Goal: Check status: Check status

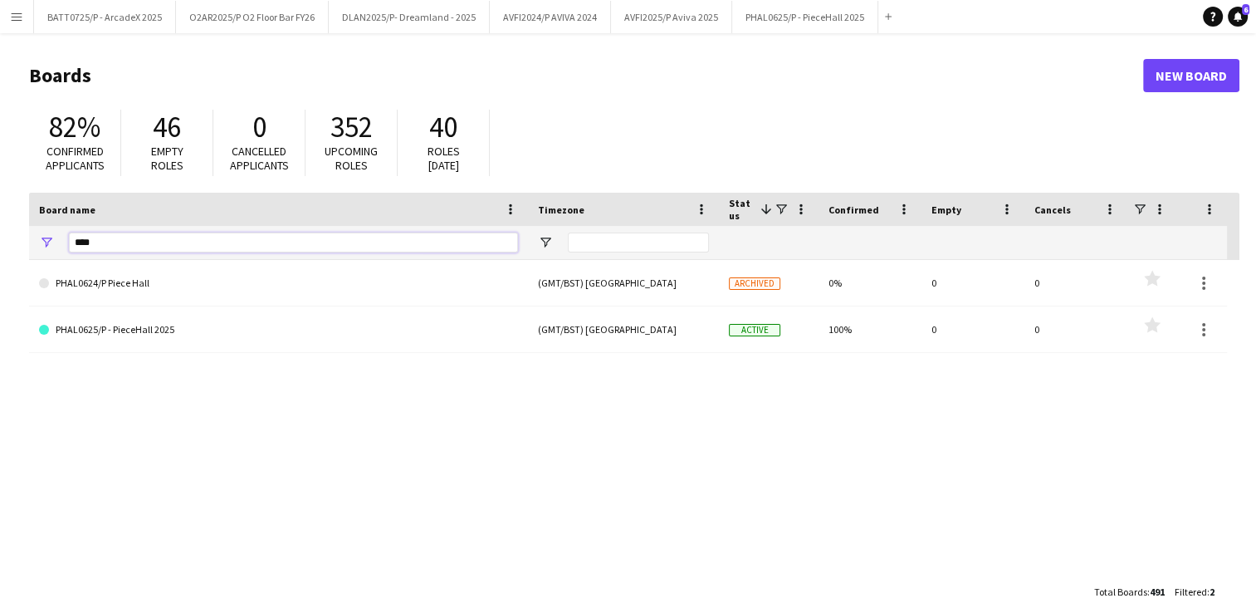
drag, startPoint x: 108, startPoint y: 241, endPoint x: 0, endPoint y: 246, distance: 108.1
click at [50, 247] on div "****" at bounding box center [278, 242] width 499 height 33
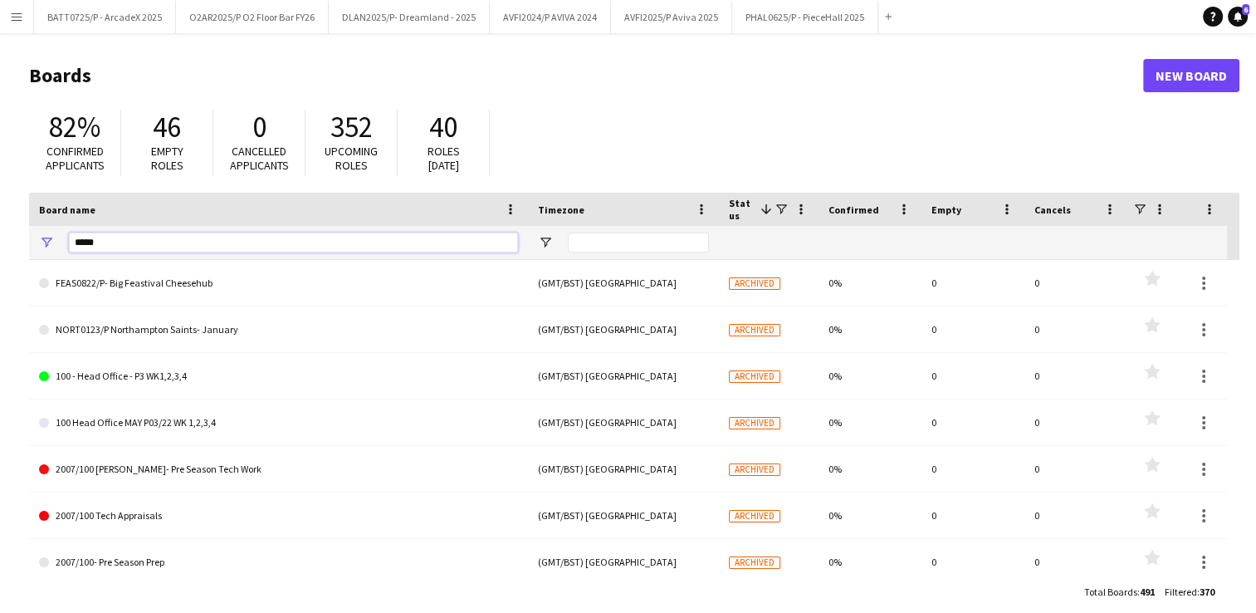
type input "*****"
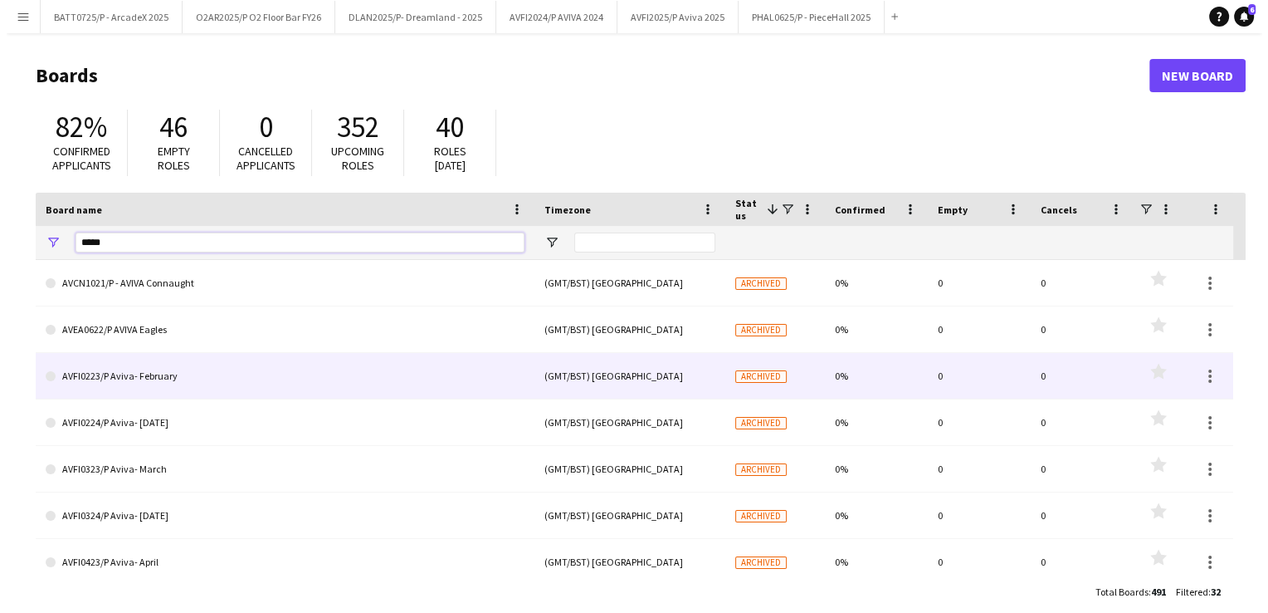
scroll to position [1172, 0]
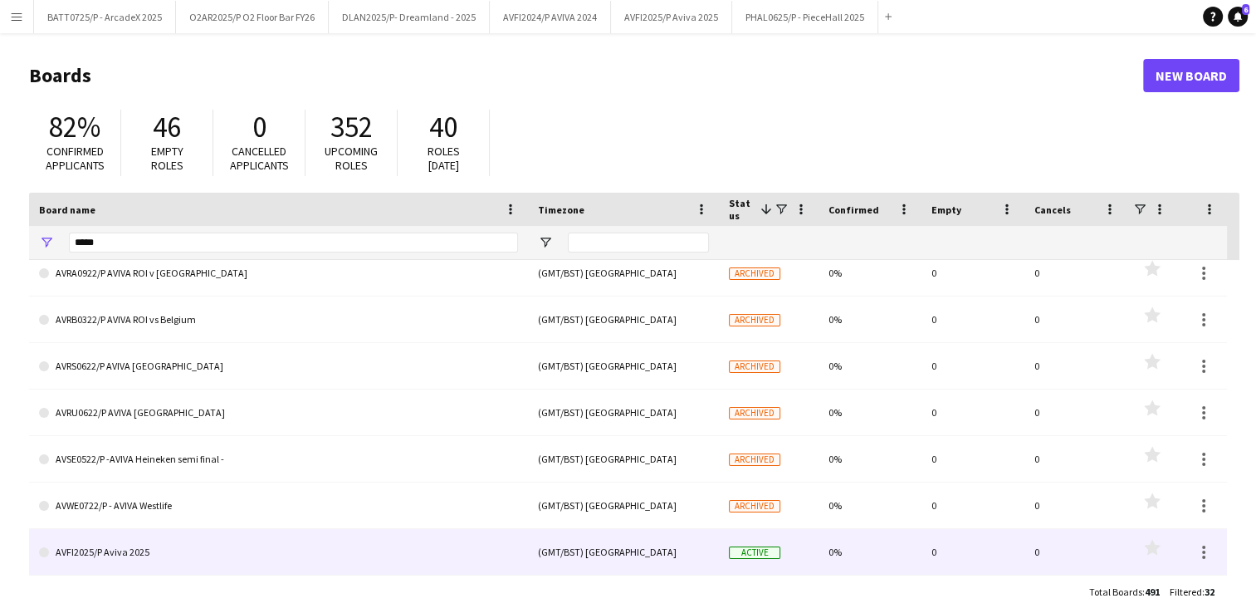
click at [133, 534] on link "AVFI2025/P Aviva 2025" at bounding box center [278, 552] width 479 height 46
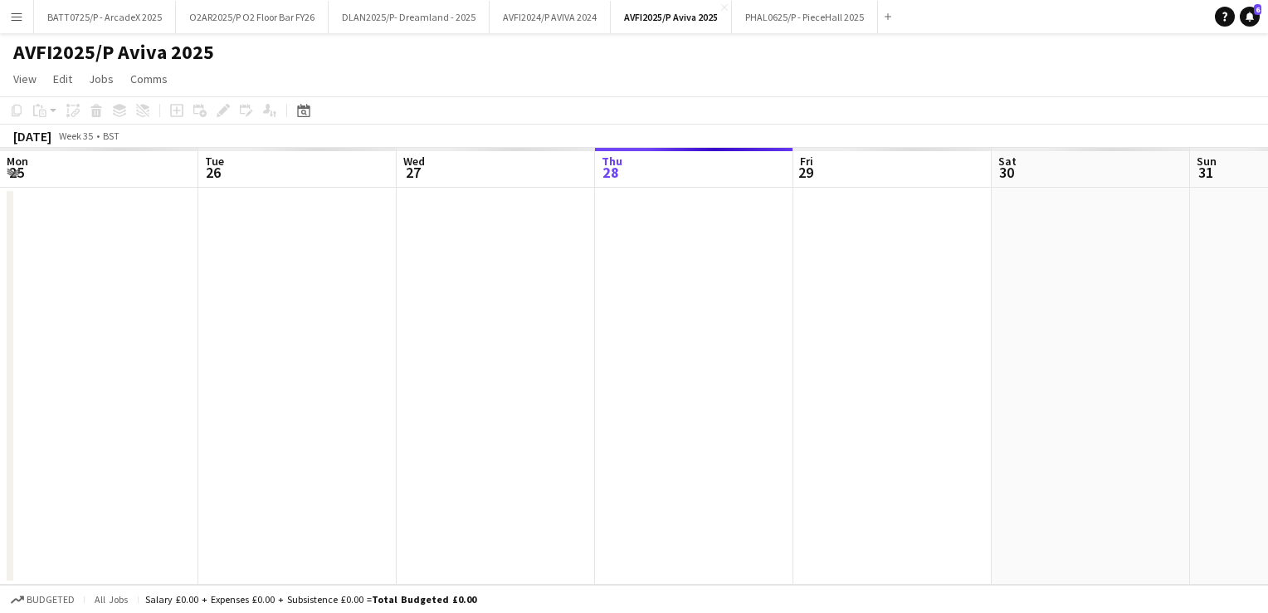
scroll to position [0, 397]
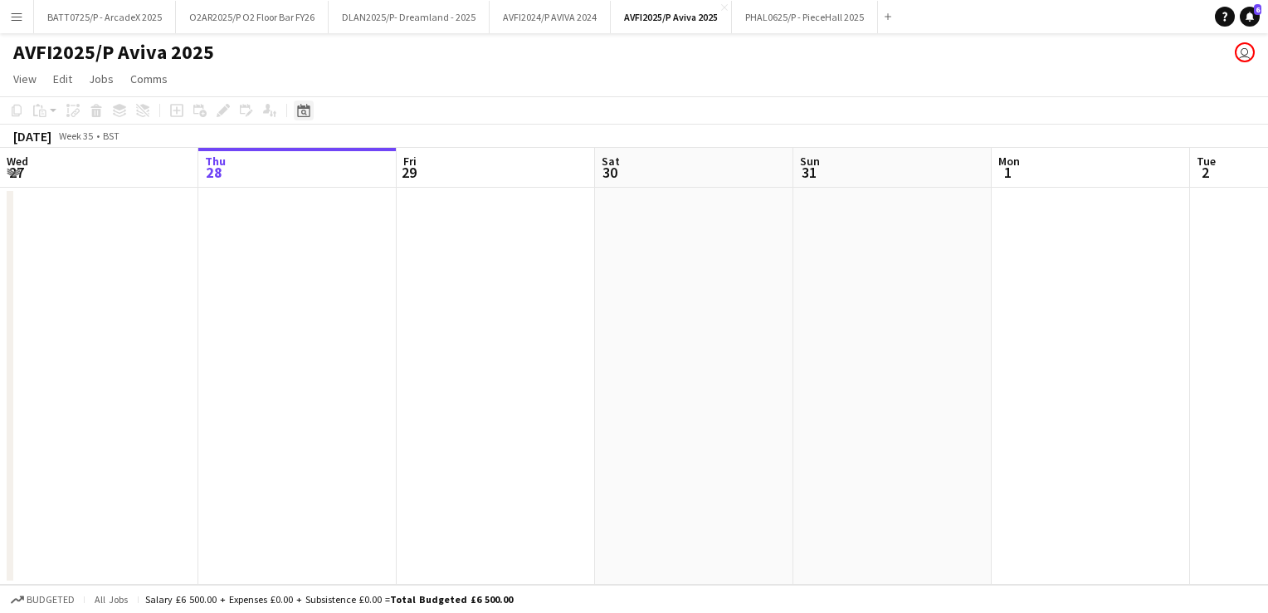
click at [309, 108] on icon at bounding box center [303, 110] width 12 height 13
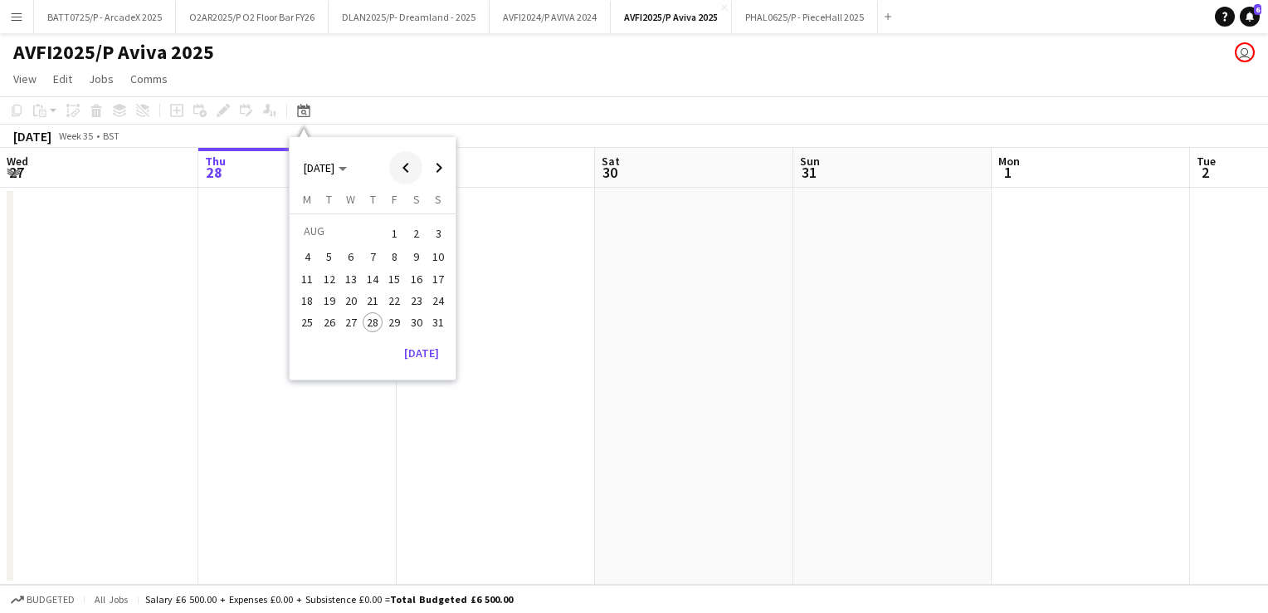
click at [398, 168] on span "Previous month" at bounding box center [405, 167] width 33 height 33
click at [456, 168] on div "[DATE] [DATE] [DATE] M [DATE] T [DATE] W [DATE] T [DATE] F [DATE] S [DATE] S [D…" at bounding box center [373, 267] width 168 height 262
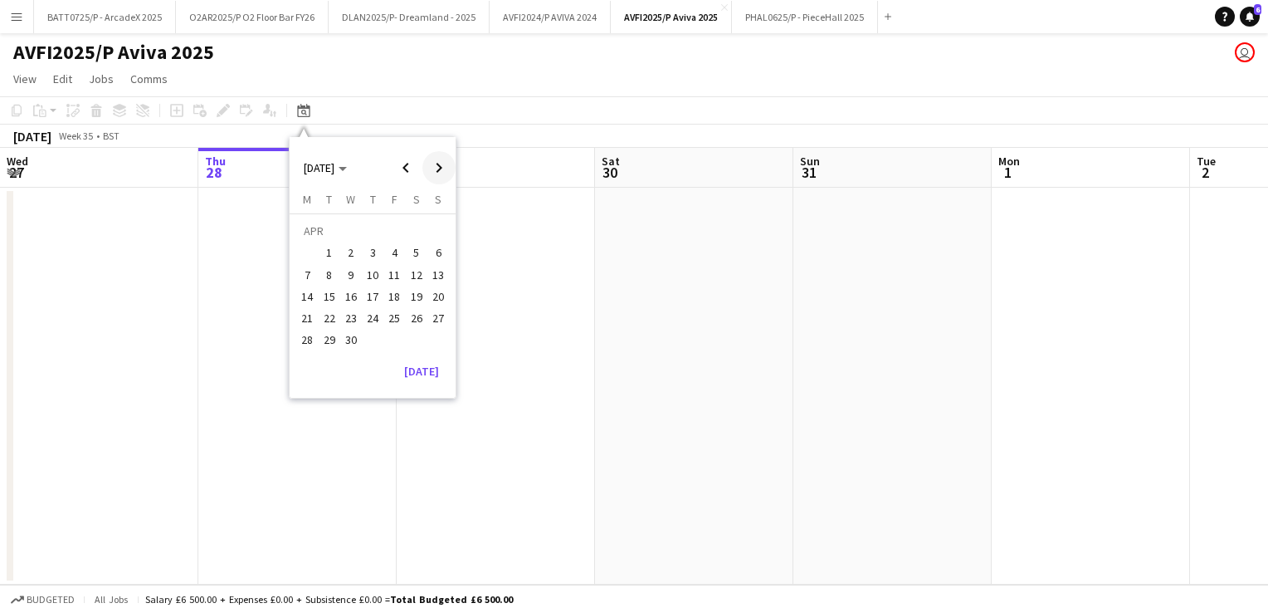
click at [426, 161] on span "Next month" at bounding box center [438, 167] width 33 height 33
click at [373, 259] on span "8" at bounding box center [373, 257] width 20 height 20
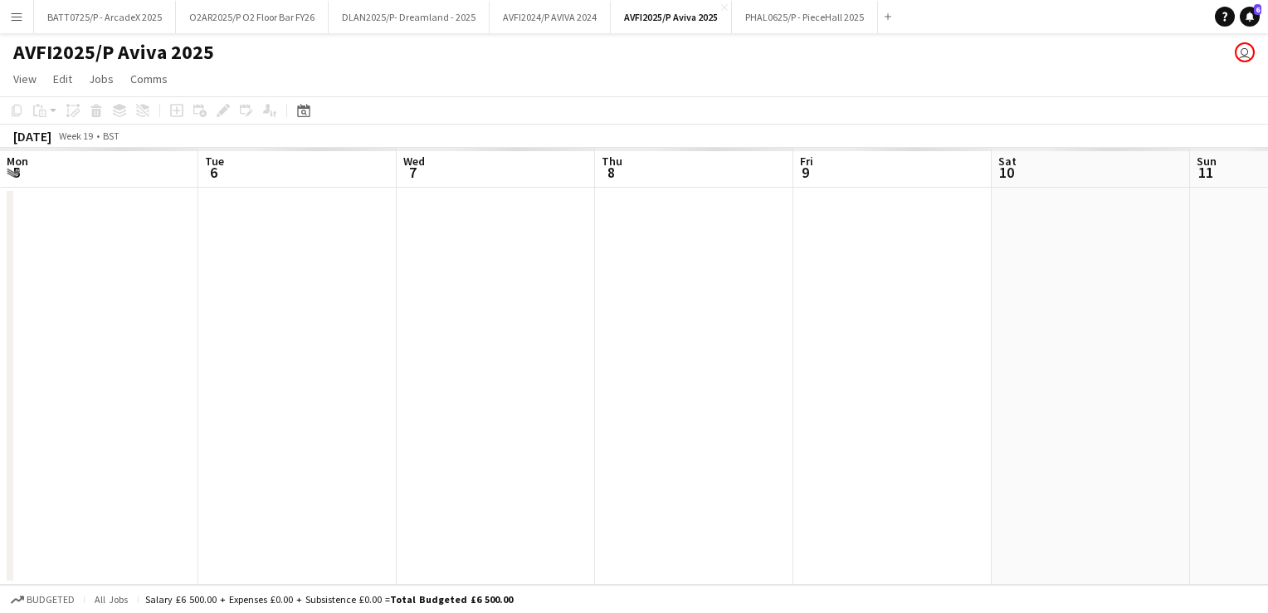
scroll to position [0, 571]
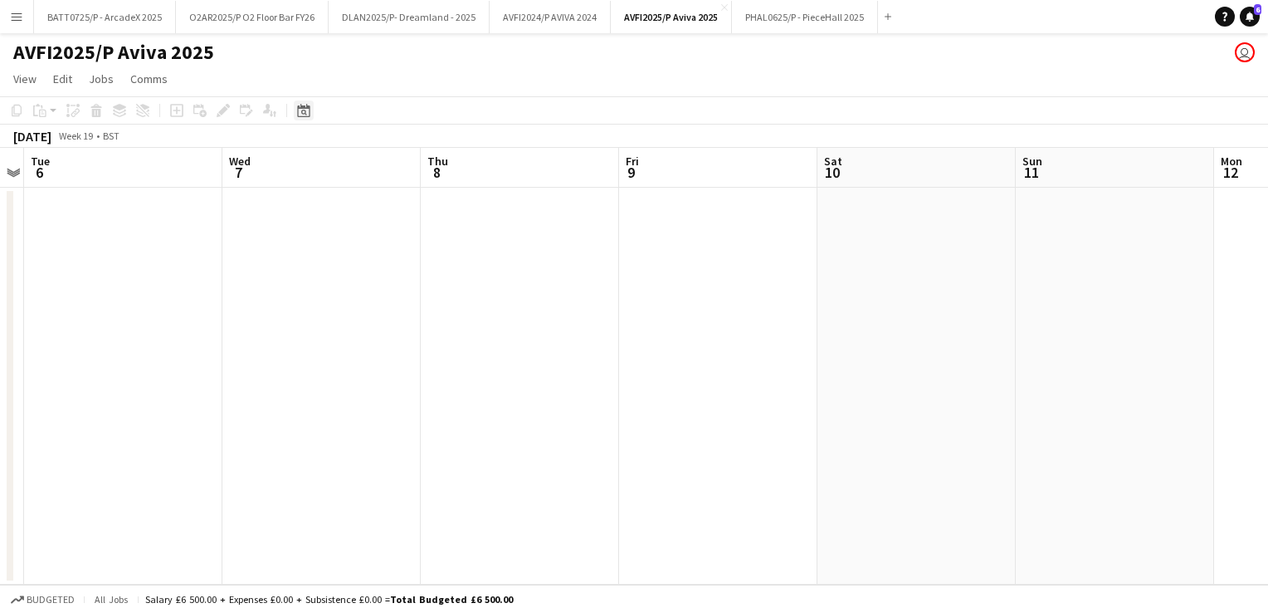
click at [304, 118] on div "Date picker" at bounding box center [304, 110] width 20 height 20
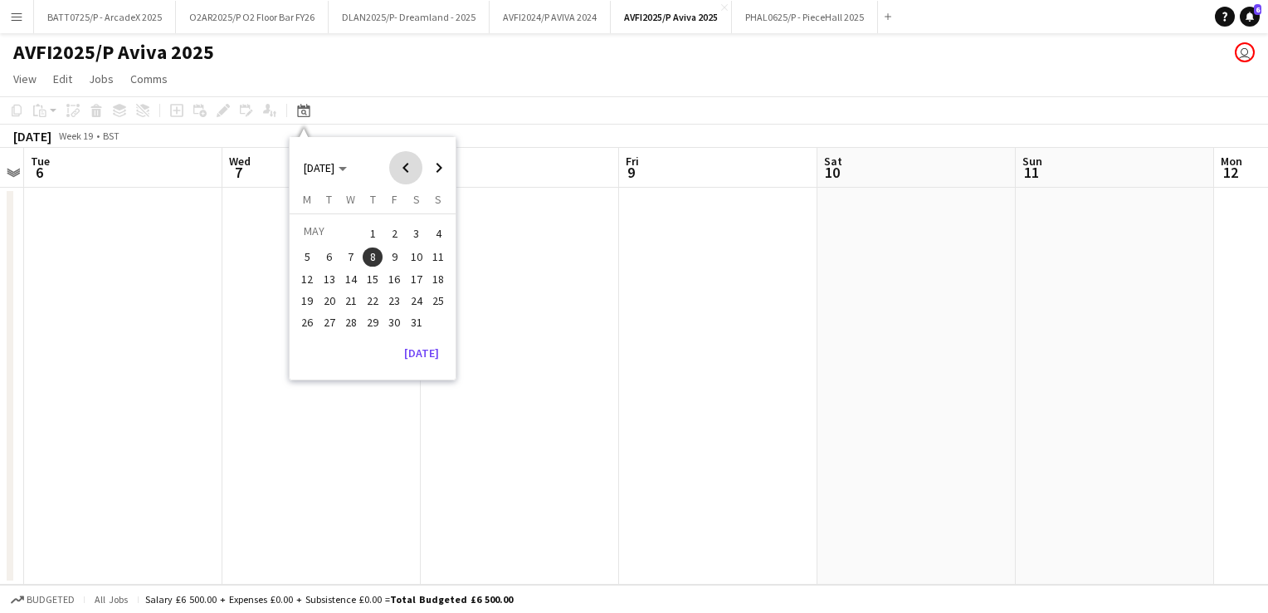
click at [407, 169] on span "Previous month" at bounding box center [405, 167] width 33 height 33
click at [413, 251] on span "8" at bounding box center [417, 257] width 20 height 20
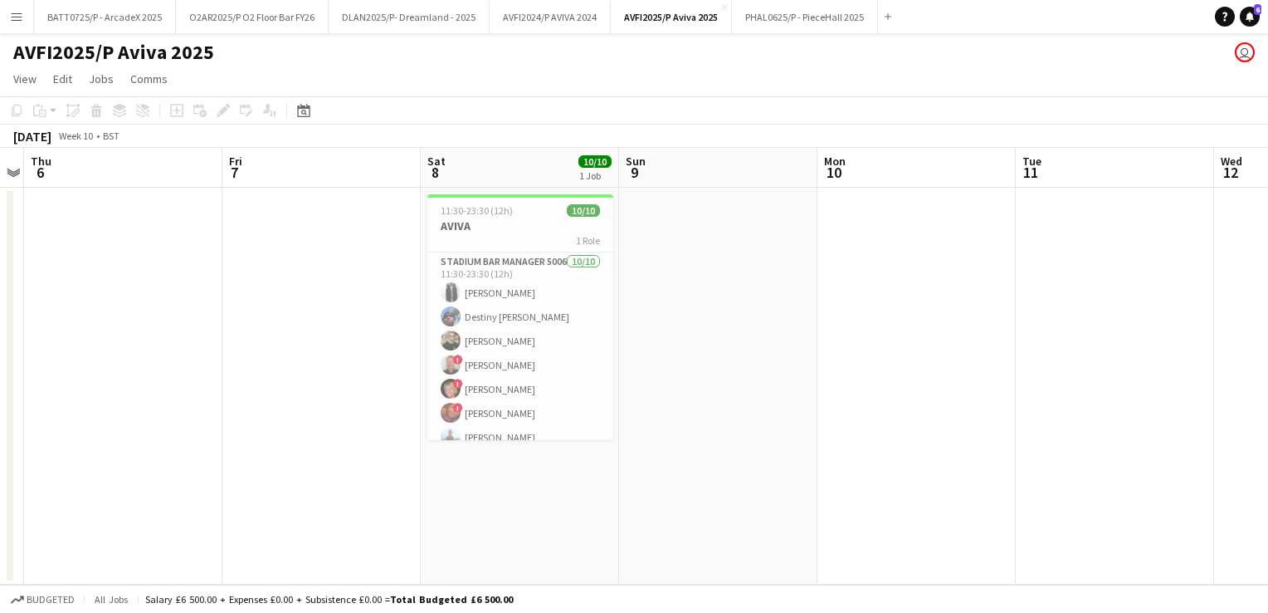
click at [808, 397] on app-date-cell at bounding box center [718, 386] width 198 height 397
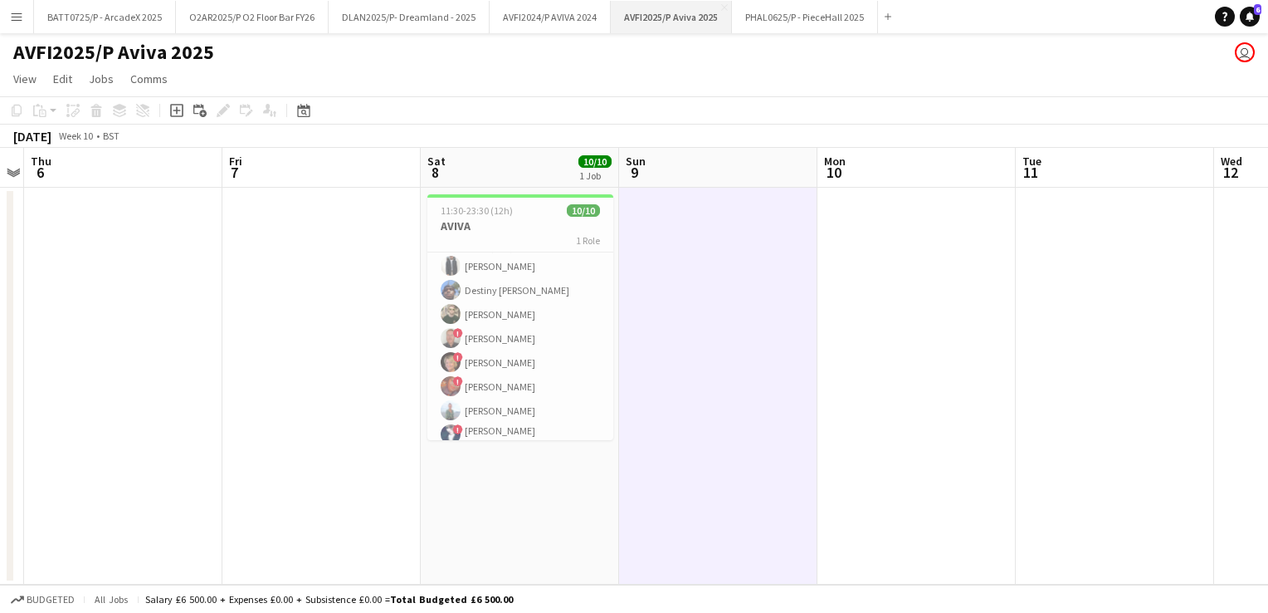
scroll to position [0, 0]
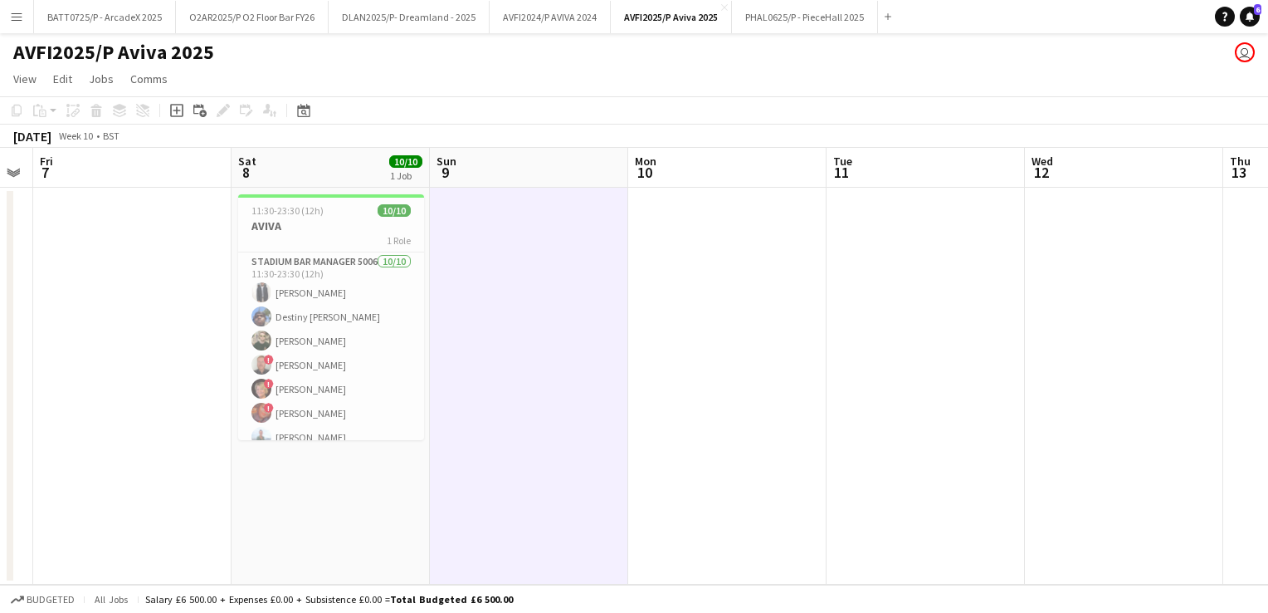
drag, startPoint x: 778, startPoint y: 307, endPoint x: 116, endPoint y: 339, distance: 663.1
click at [110, 339] on app-calendar-viewport "Mon 3 Tue 4 Wed 5 Thu 6 Fri 7 Sat 8 10/10 1 Job Sun 9 Mon 10 Tue 11 Wed 12 Thu …" at bounding box center [634, 366] width 1268 height 437
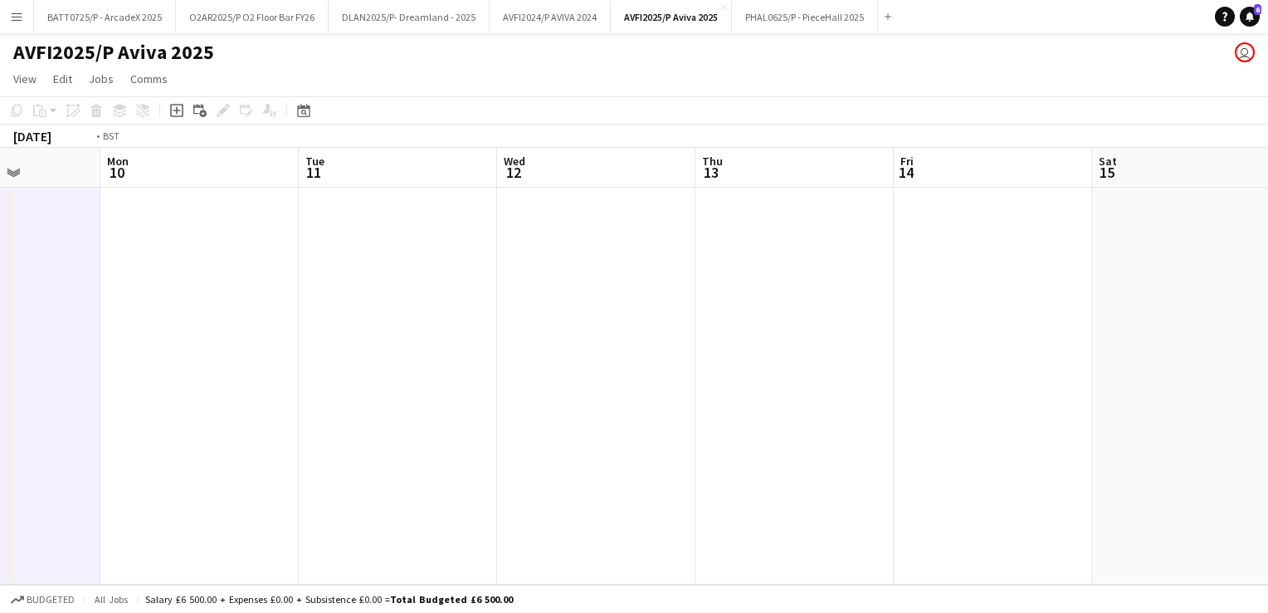
drag, startPoint x: 494, startPoint y: 299, endPoint x: 515, endPoint y: 292, distance: 21.8
click at [0, 300] on html "Menu Boards Boards Boards All jobs Status Workforce Workforce My Workforce Recr…" at bounding box center [634, 306] width 1268 height 613
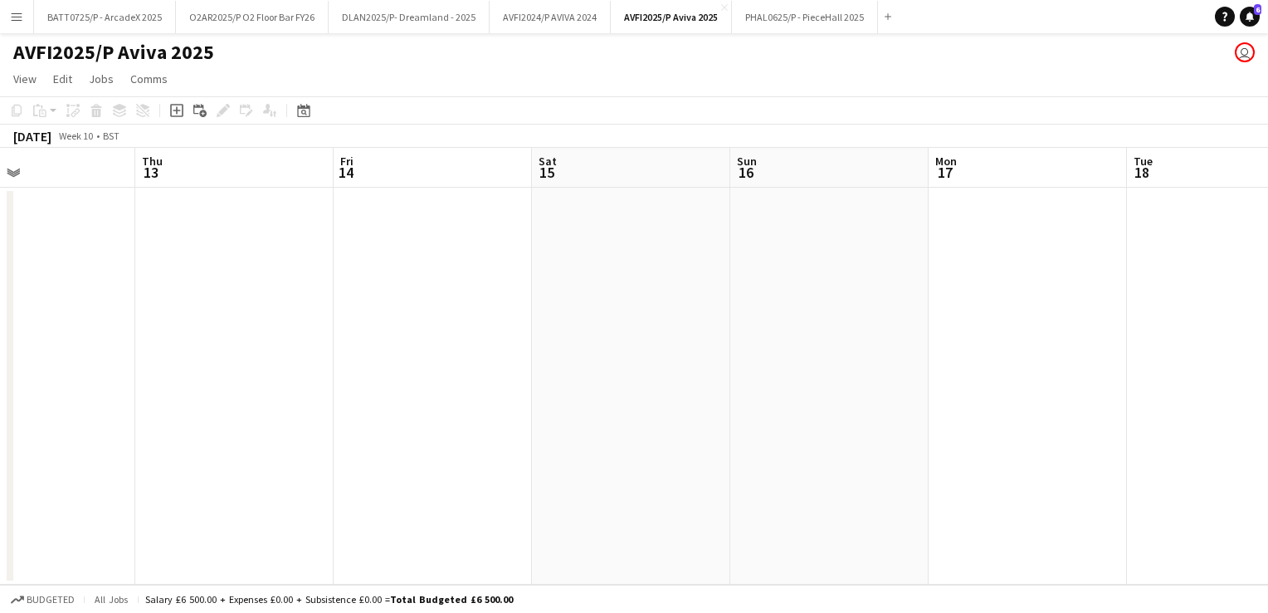
click at [95, 297] on app-calendar-viewport "Mon 10 Tue 11 Wed 12 Thu 13 Fri 14 Sat 15 Sun 16 Mon 17 Tue 18 Wed 19 Thu 20 Fr…" at bounding box center [634, 366] width 1268 height 437
drag, startPoint x: 521, startPoint y: 293, endPoint x: 468, endPoint y: 278, distance: 55.2
click at [103, 293] on app-calendar-viewport "Wed 12 Thu 13 Fri 14 Sat 15 Sun 16 Mon 17 Tue 18 Wed 19 Thu 20 Fri 21 Sat 22 Su…" at bounding box center [634, 366] width 1268 height 437
click at [0, 284] on html "Menu Boards Boards Boards All jobs Status Workforce Workforce My Workforce Recr…" at bounding box center [634, 306] width 1268 height 613
drag, startPoint x: 245, startPoint y: 295, endPoint x: 696, endPoint y: 276, distance: 451.9
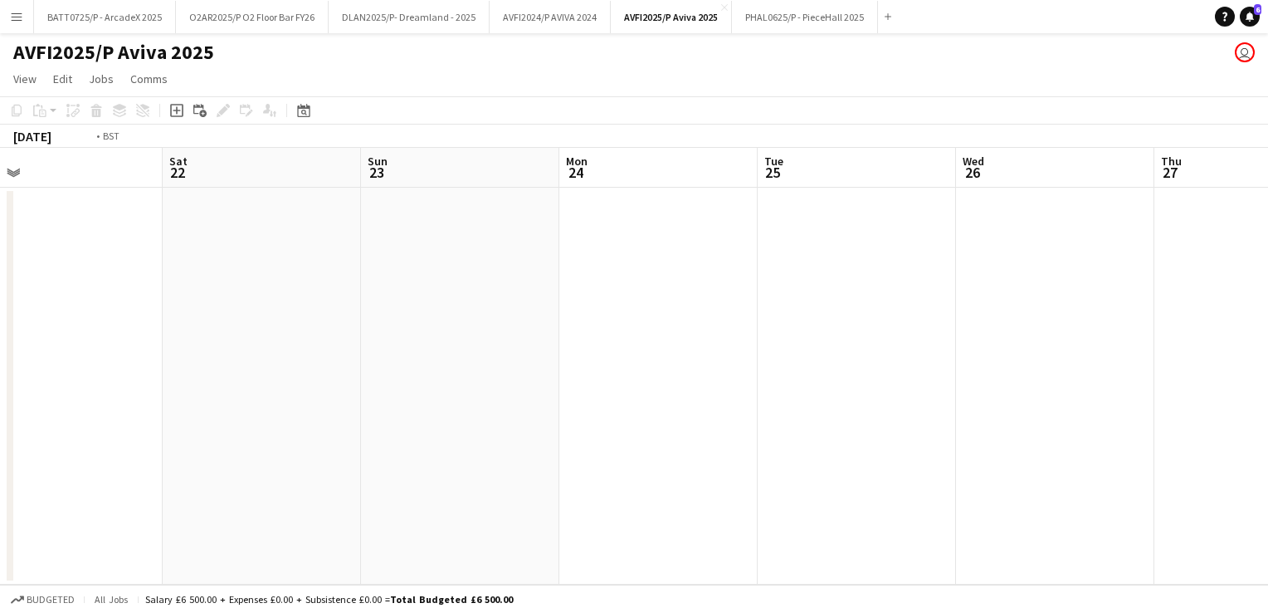
click at [7, 287] on div "Tue 18 Wed 19 Thu 20 Fri 21 Sat 22 Sun 23 Mon 24 Tue 25 Wed 26 Thu 27 Fri 28 Sa…" at bounding box center [634, 366] width 1268 height 437
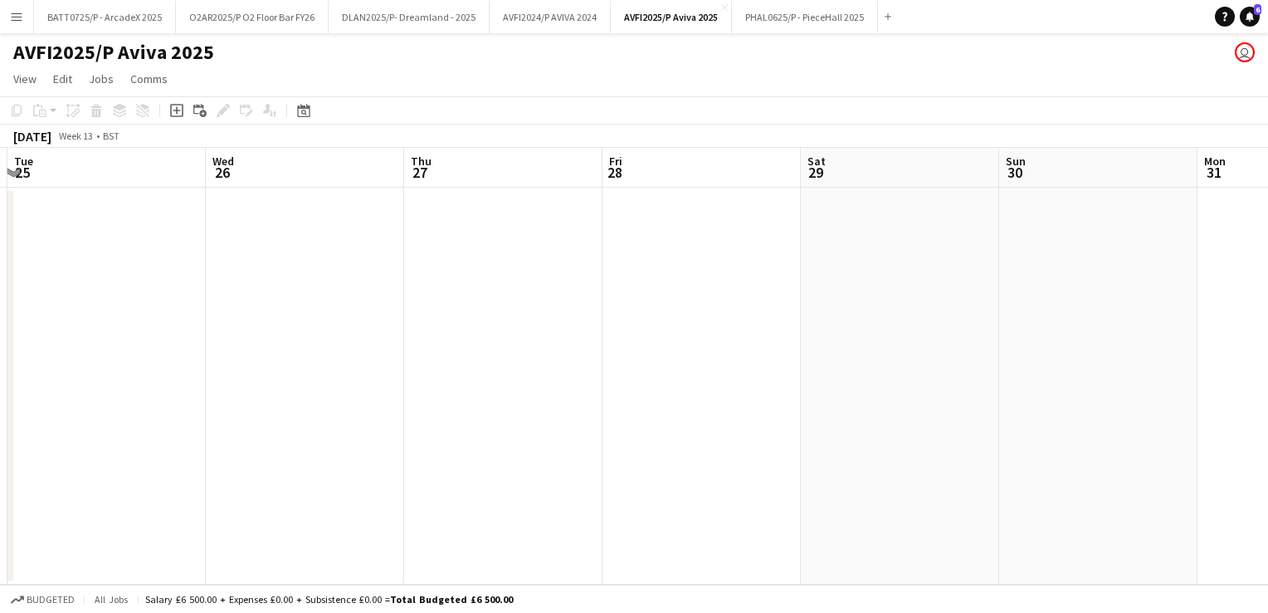
click at [56, 292] on app-calendar-viewport "Sat 22 Sun 23 Mon 24 Tue 25 Wed 26 Thu 27 Fri 28 Sat 29 Sun 30 Mon 31 Tue 1 Wed…" at bounding box center [634, 366] width 1268 height 437
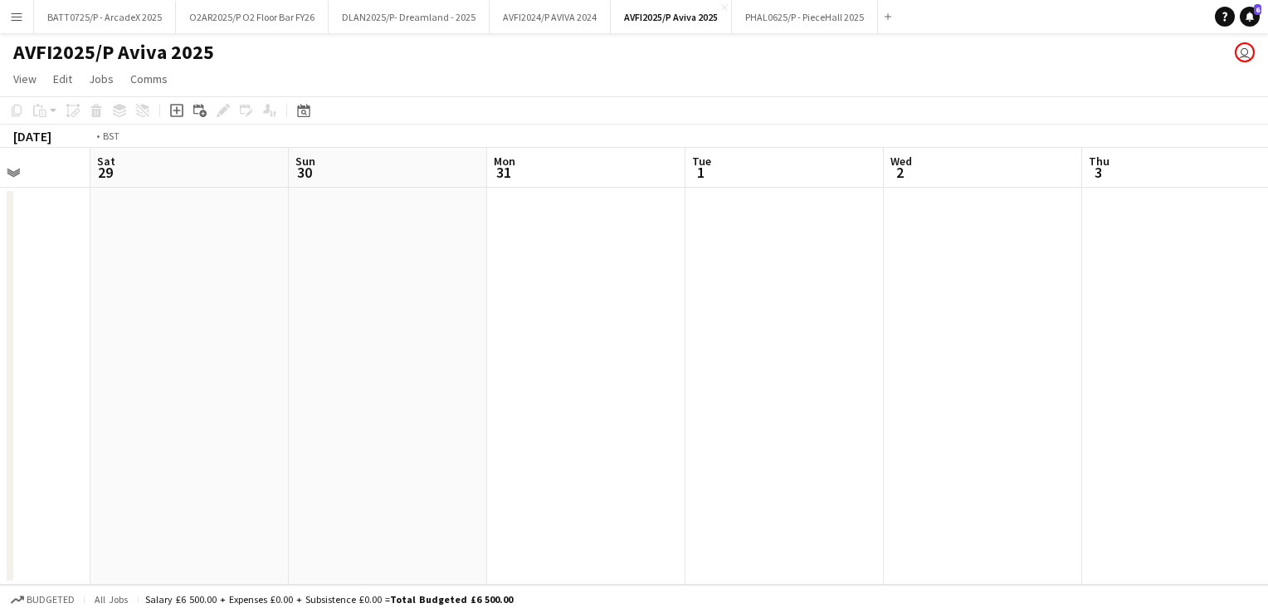
drag, startPoint x: 190, startPoint y: 276, endPoint x: 801, endPoint y: 254, distance: 611.2
click at [0, 276] on html "Menu Boards Boards Boards All jobs Status Workforce Workforce My Workforce Recr…" at bounding box center [634, 306] width 1268 height 613
click at [157, 217] on app-calendar-viewport "Fri 28 Sat 29 Sun 30 Mon 31 Tue 1 Wed 2 Thu 3 Fri 4 Sat 5 Sun 6 Mon 7 Tue 8" at bounding box center [634, 366] width 1268 height 437
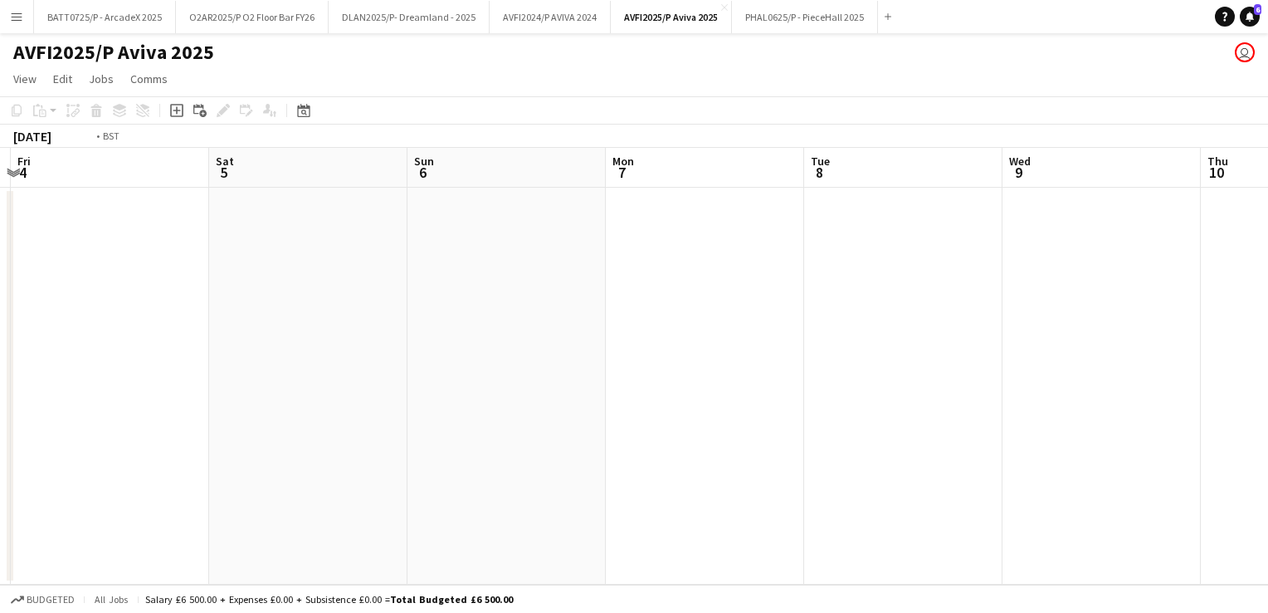
drag, startPoint x: 234, startPoint y: 255, endPoint x: 689, endPoint y: 264, distance: 454.9
click at [54, 258] on app-calendar-viewport "Tue 1 Wed 2 Thu 3 Fri 4 Sat 5 Sun 6 Mon 7 Tue 8 Wed 9 Thu 10 Fri 11 Sat 12" at bounding box center [634, 366] width 1268 height 437
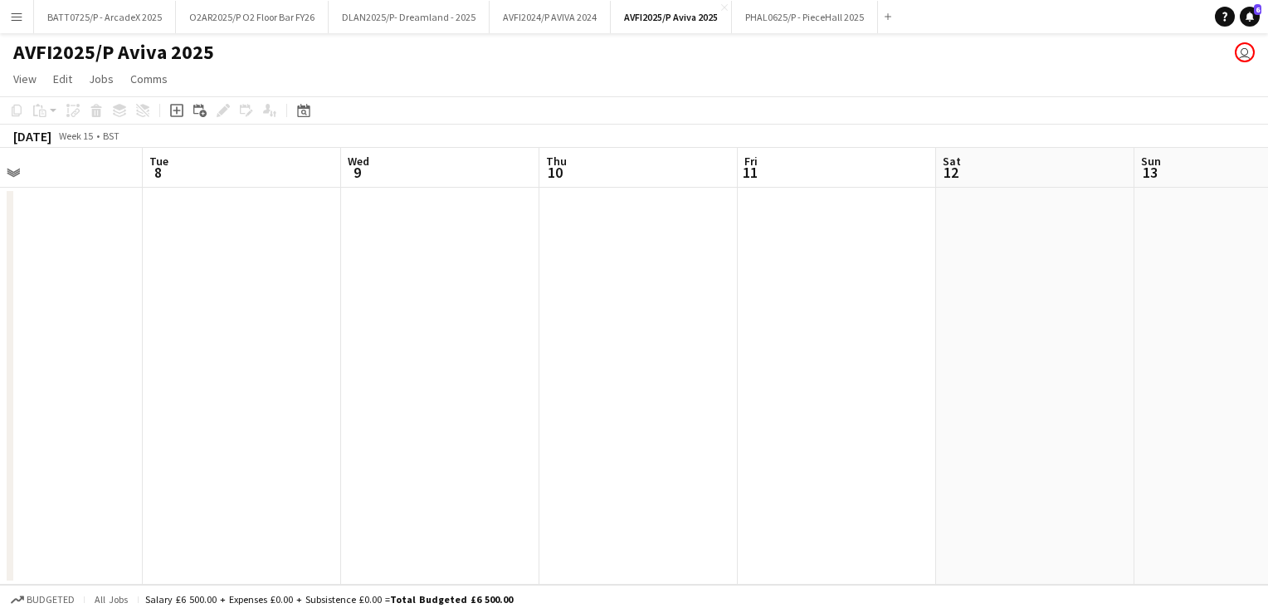
drag, startPoint x: 670, startPoint y: 271, endPoint x: 166, endPoint y: 277, distance: 503.8
click at [58, 287] on app-calendar-viewport "Sat 5 Sun 6 Mon 7 Tue 8 Wed 9 Thu 10 Fri 11 Sat 12 Sun 13 Mon 14 Tue 15 Wed 16" at bounding box center [634, 366] width 1268 height 437
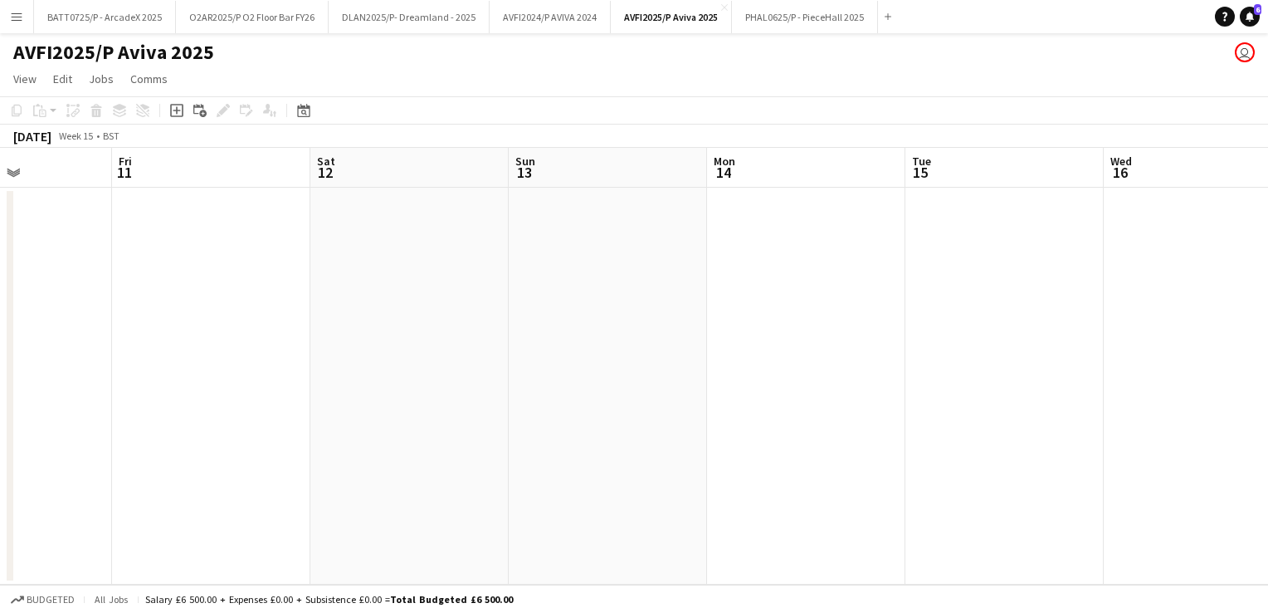
drag, startPoint x: 793, startPoint y: 280, endPoint x: 564, endPoint y: 268, distance: 230.2
click at [183, 289] on app-calendar-viewport "Mon 7 Tue 8 Wed 9 Thu 10 Fri 11 Sat 12 Sun 13 Mon 14 Tue 15 Wed 16 Thu 17 Fri 18" at bounding box center [634, 366] width 1268 height 437
drag, startPoint x: 432, startPoint y: 280, endPoint x: 76, endPoint y: 277, distance: 356.1
click at [35, 287] on app-calendar-viewport "Fri 11 Sat 12 Sun 13 Mon 14 Tue 15 Wed 16 Thu 17 Fri 18 Sat 19 Sun 20 Mon 21 Tu…" at bounding box center [634, 366] width 1268 height 437
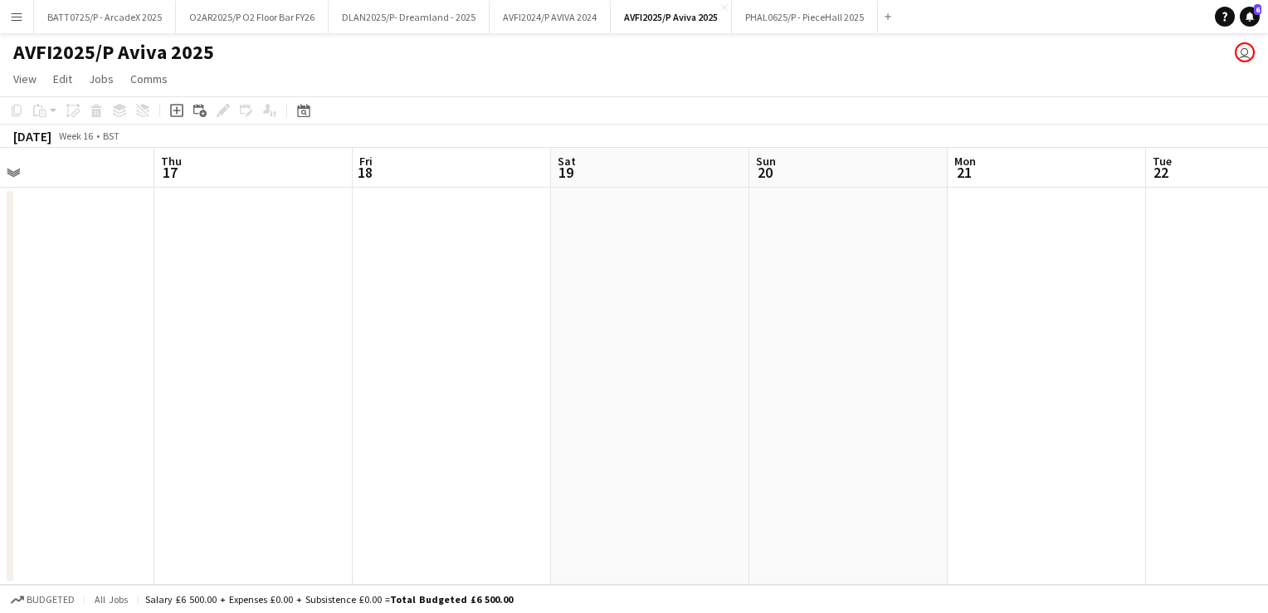
drag, startPoint x: 534, startPoint y: 280, endPoint x: 820, endPoint y: 266, distance: 285.8
click at [286, 280] on app-calendar-viewport "Mon 14 Tue 15 Wed 16 Thu 17 Fri 18 Sat 19 Sun 20 Mon 21 Tue 22 Wed 23 Thu 24 Fr…" at bounding box center [634, 366] width 1268 height 437
drag, startPoint x: 820, startPoint y: 266, endPoint x: 246, endPoint y: 267, distance: 573.5
click at [175, 278] on app-calendar-viewport "Fri 18 Sat 19 Sun 20 Mon 21 Tue 22 Wed 23 Thu 24 Fri 25 Sat 26 Sun 27 Mon 28 Tu…" at bounding box center [634, 366] width 1268 height 437
drag, startPoint x: 281, startPoint y: 264, endPoint x: 778, endPoint y: 260, distance: 496.3
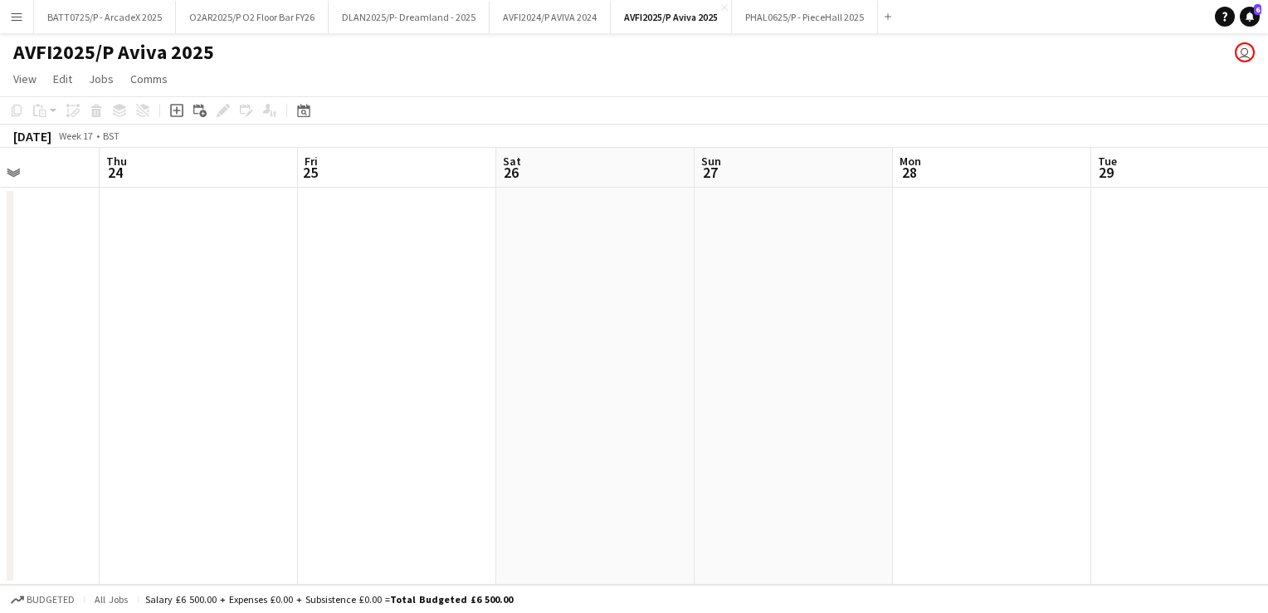
click at [110, 264] on app-calendar-viewport "Sun 20 Mon 21 Tue 22 Wed 23 Thu 24 Fri 25 Sat 26 Sun 27 Mon 28 Tue 29 Wed 30 Th…" at bounding box center [634, 366] width 1268 height 437
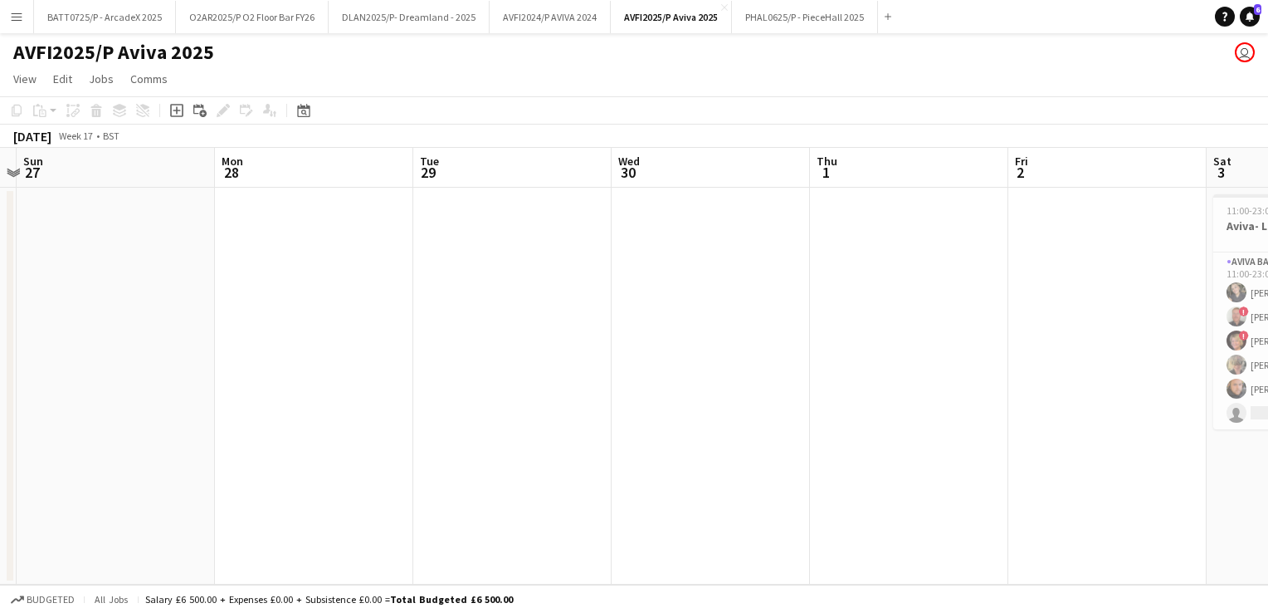
drag, startPoint x: 355, startPoint y: 299, endPoint x: 71, endPoint y: 303, distance: 284.7
click at [66, 303] on app-calendar-viewport "Thu 24 Fri 25 Sat 26 Sun 27 Mon 28 Tue 29 Wed 30 Thu 1 Fri 2 Sat 3 5/6 1 Job Su…" at bounding box center [634, 366] width 1268 height 437
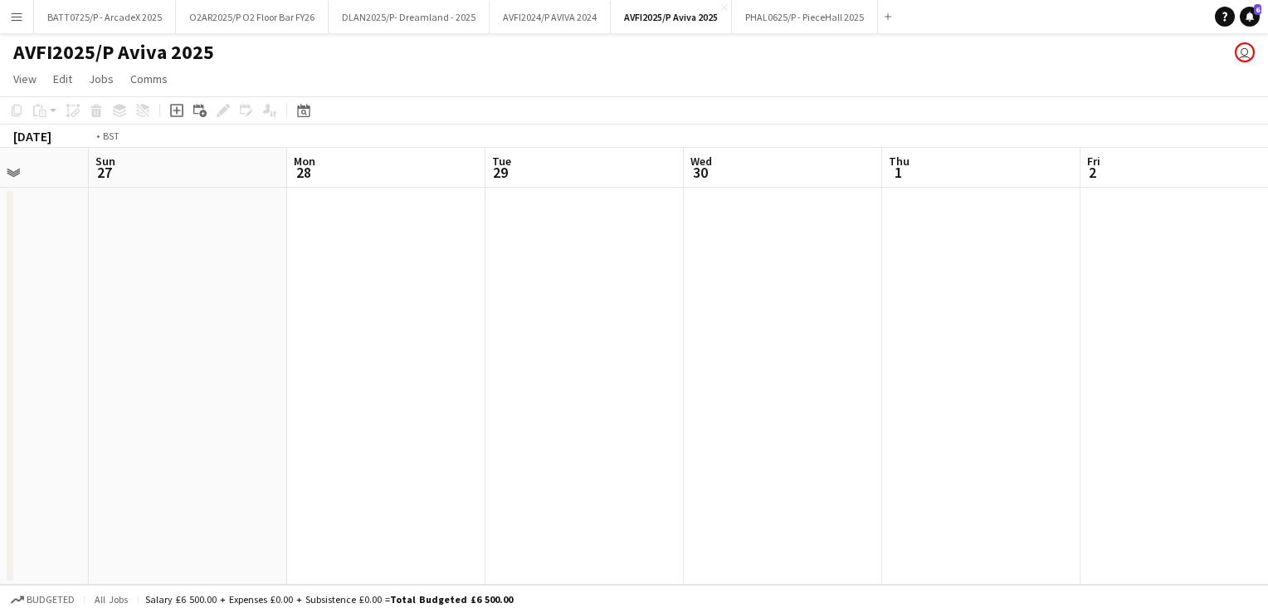
drag, startPoint x: 309, startPoint y: 328, endPoint x: 133, endPoint y: 328, distance: 176.0
click at [133, 328] on app-calendar-viewport "Thu 24 Fri 25 Sat 26 Sun 27 Mon 28 Tue 29 Wed 30 Thu 1 Fri 2 Sat 3 5/6 1 Job Su…" at bounding box center [634, 366] width 1268 height 437
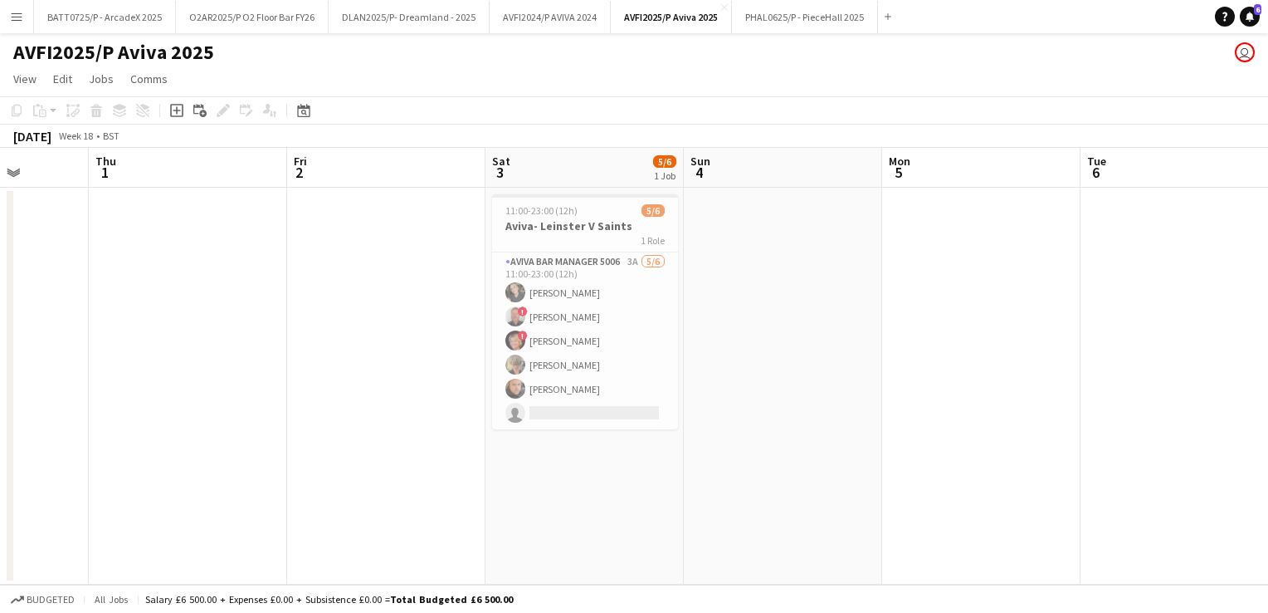
scroll to position [0, 642]
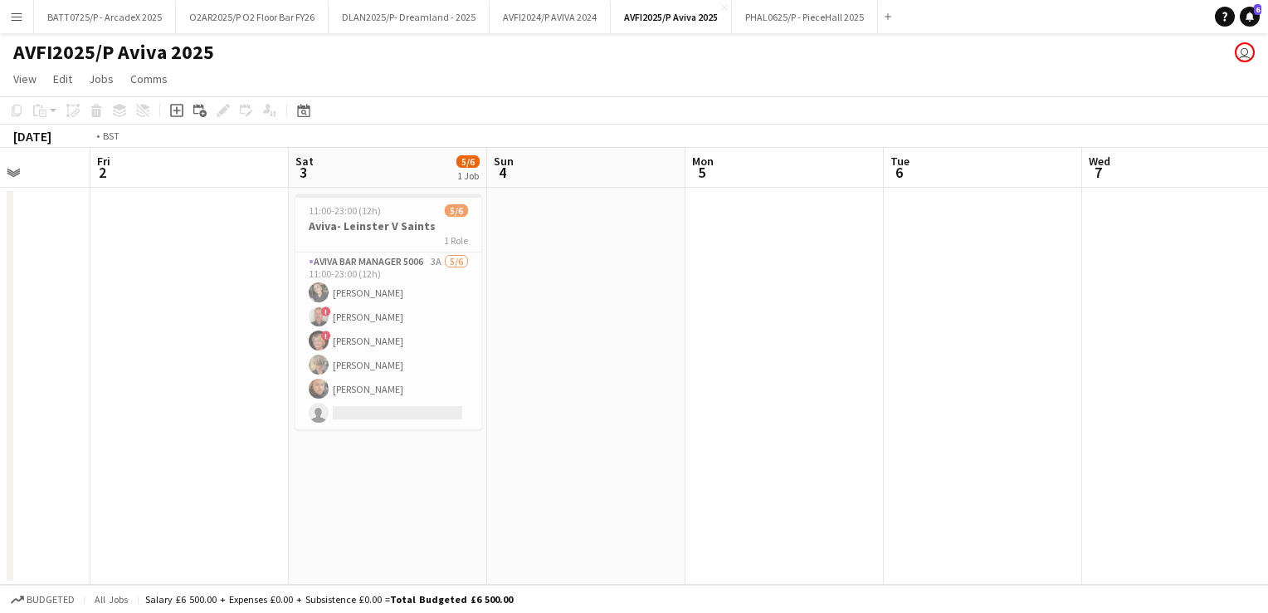
drag, startPoint x: 1021, startPoint y: 388, endPoint x: 428, endPoint y: 389, distance: 592.6
click at [357, 410] on app-calendar-viewport "Mon 28 Tue 29 Wed 30 Thu 1 Fri 2 Sat 3 5/6 1 Job Sun 4 Mon 5 Tue 6 Wed 7 Thu 8 …" at bounding box center [634, 366] width 1268 height 437
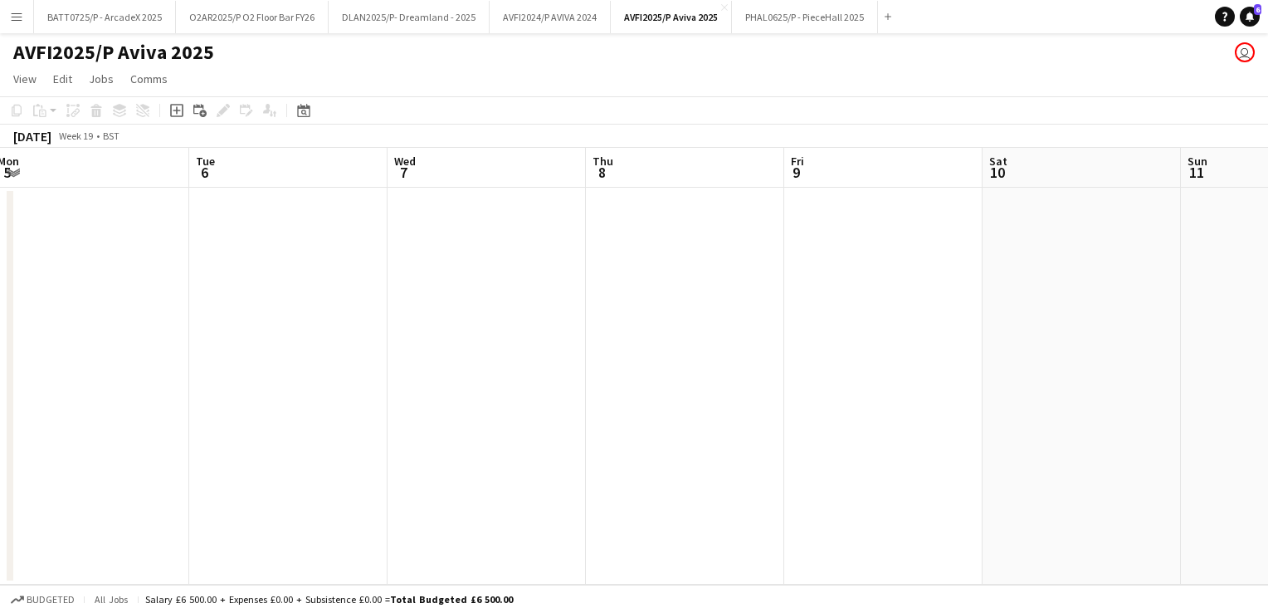
drag, startPoint x: 641, startPoint y: 382, endPoint x: 412, endPoint y: 359, distance: 229.4
click at [295, 377] on app-calendar-viewport "Fri 2 Sat 3 5/6 1 Job Sun 4 Mon 5 Tue 6 Wed 7 Thu 8 Fri 9 Sat 10 Sun 11 Mon 12 …" at bounding box center [634, 366] width 1268 height 437
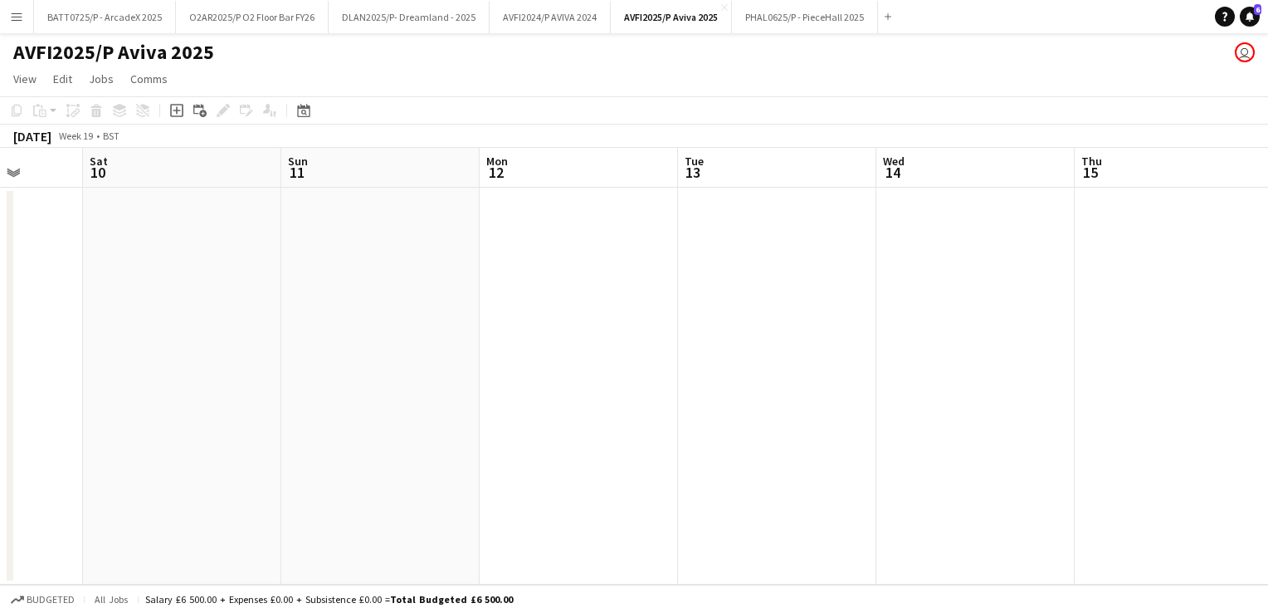
click at [243, 369] on app-calendar-viewport "Tue 6 Wed 7 Thu 8 Fri 9 Sat 10 Sun 11 Mon 12 Tue 13 Wed 14 Thu 15 Fri 16 Sat 17" at bounding box center [634, 366] width 1268 height 437
drag, startPoint x: 694, startPoint y: 390, endPoint x: 778, endPoint y: 369, distance: 87.2
click at [471, 392] on app-calendar-viewport "Sun 11 Mon 12 Tue 13 Wed 14 Thu 15 Fri 16 Sat 17 Sun 18 Mon 19 Tue 20 Wed 21 Th…" at bounding box center [634, 366] width 1268 height 437
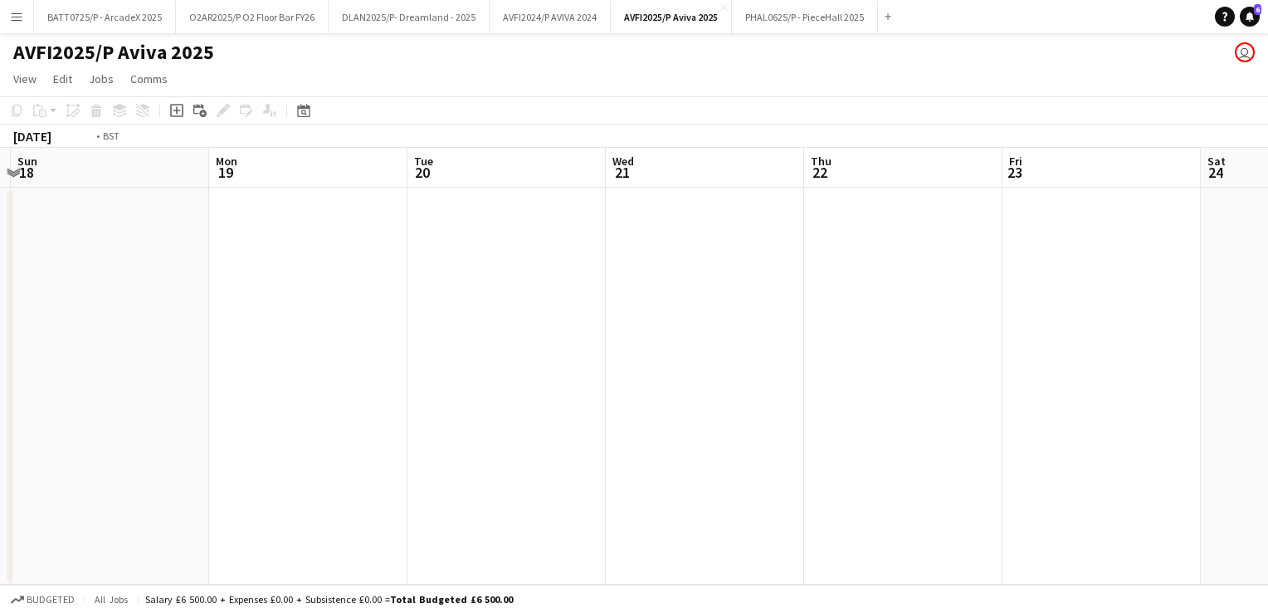
click at [353, 400] on app-calendar-viewport "Thu 15 Fri 16 Sat 17 Sun 18 Mon 19 Tue 20 Wed 21 Thu 22 Fri 23 Sat 24 Sun 25 Mo…" at bounding box center [634, 366] width 1268 height 437
drag, startPoint x: 231, startPoint y: 399, endPoint x: 918, endPoint y: 381, distance: 687.4
click at [183, 398] on app-calendar-viewport "Mon 19 Tue 20 Wed 21 Thu 22 Fri 23 Sat 24 Sun 25 Mon 26 Tue 27 Wed 28 Thu 29 Fr…" at bounding box center [634, 366] width 1268 height 437
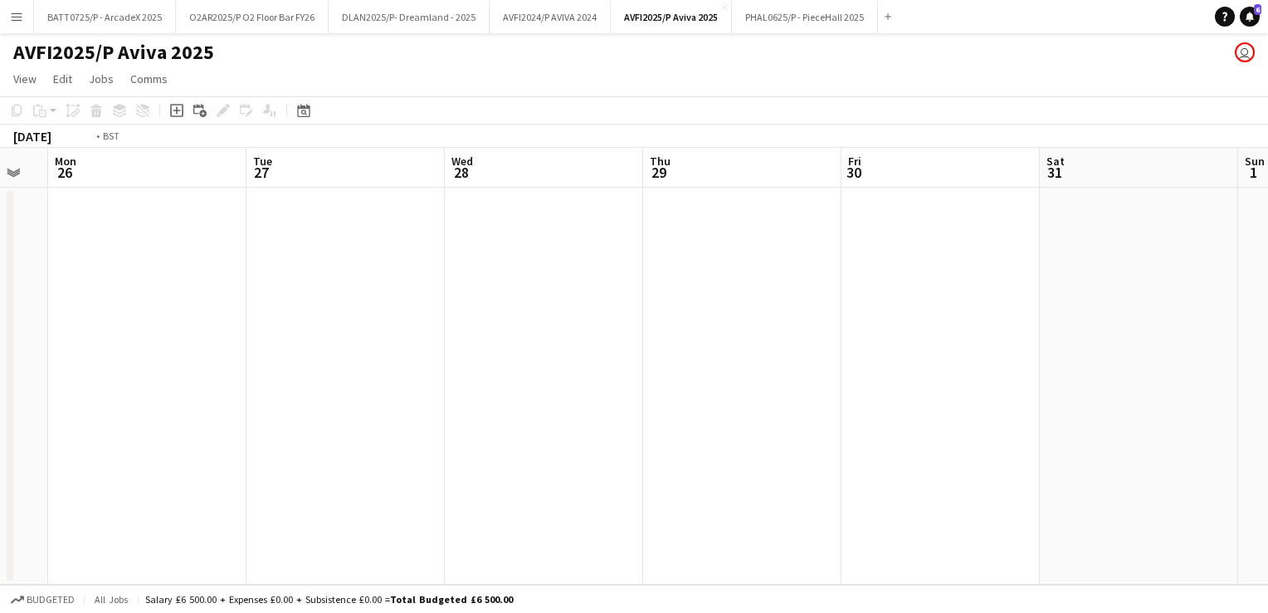
click at [198, 386] on app-calendar-viewport "Thu 22 Fri 23 Sat 24 Sun 25 Mon 26 Tue 27 Wed 28 Thu 29 Fri 30 Sat 31 Sun 1 Mon…" at bounding box center [634, 366] width 1268 height 437
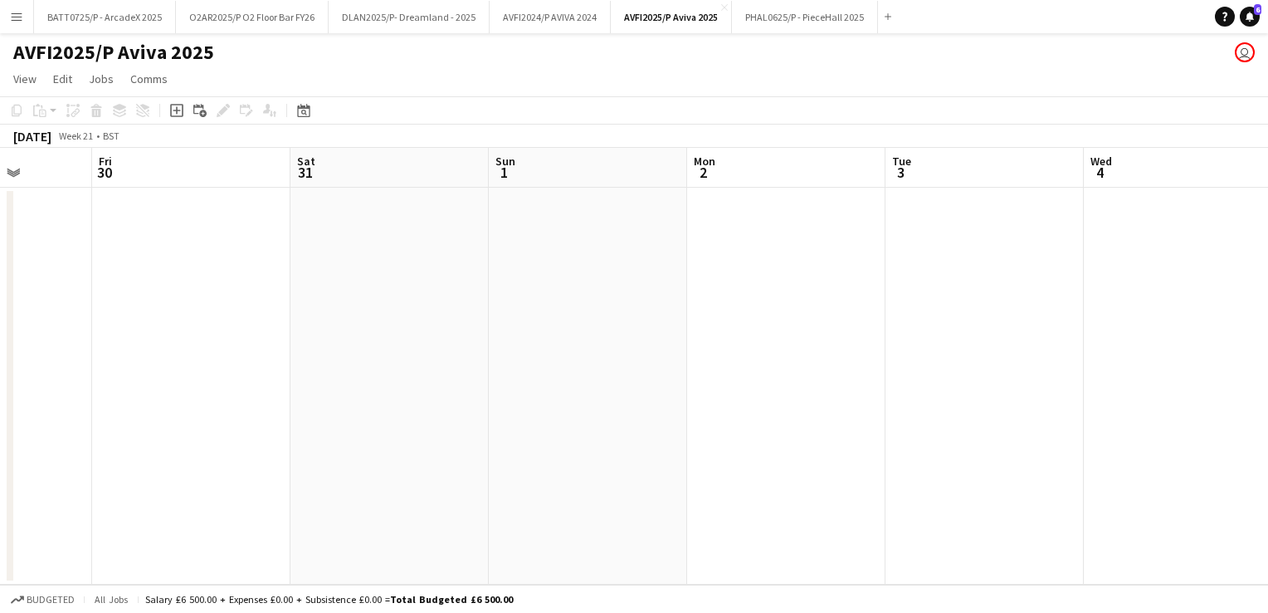
click at [500, 403] on app-calendar-viewport "Mon 26 Tue 27 Wed 28 Thu 29 Fri 30 Sat 31 Sun 1 Mon 2 Tue 3 Wed 4 Thu 5 Fri 6" at bounding box center [634, 366] width 1268 height 437
drag, startPoint x: 723, startPoint y: 357, endPoint x: 690, endPoint y: 334, distance: 40.1
click at [185, 357] on app-calendar-viewport "Fri 30 Sat 31 Sun 1 Mon 2 Tue 3 Wed 4 Thu 5 Fri 6 Sat 7 Sun 8 Mon 9 Tue 10" at bounding box center [634, 366] width 1268 height 437
drag, startPoint x: 993, startPoint y: 333, endPoint x: 259, endPoint y: 336, distance: 733.7
click at [259, 336] on app-calendar-viewport "Sun 1 Mon 2 Tue 3 Wed 4 Thu 5 Fri 6 Sat 7 Sun 8 Mon 9 Tue 10 Wed 11 Thu 12" at bounding box center [634, 366] width 1268 height 437
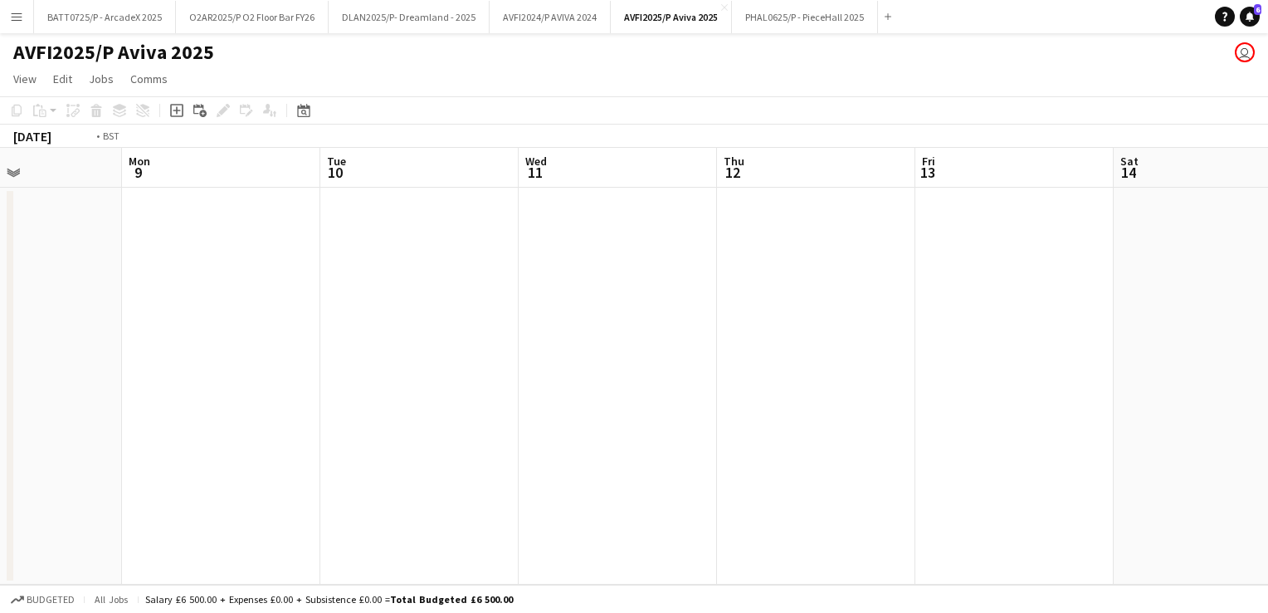
click at [173, 332] on app-calendar-viewport "Fri 6 Sat 7 Sun 8 Mon 9 Tue 10 Wed 11 Thu 12 Fri 13 Sat 14 Sun 15 Mon 16 Tue 17" at bounding box center [634, 366] width 1268 height 437
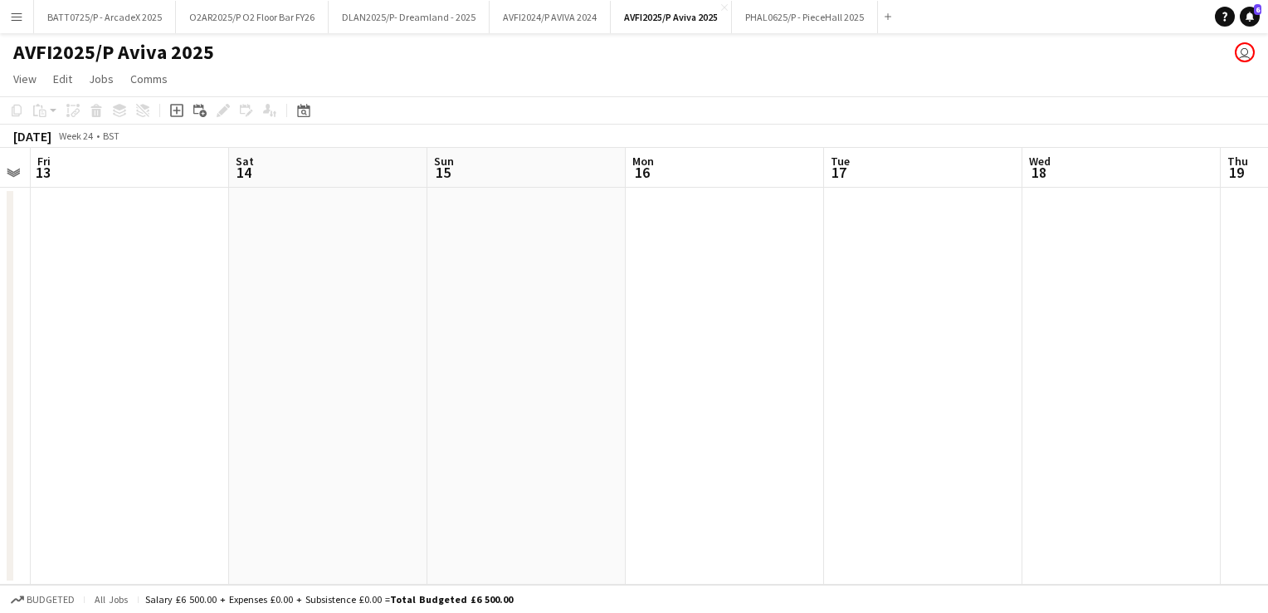
drag, startPoint x: 723, startPoint y: 314, endPoint x: 344, endPoint y: 305, distance: 379.4
click at [265, 316] on app-calendar-viewport "Tue 10 Wed 11 Thu 12 Fri 13 Sat 14 Sun 15 Mon 16 Tue 17 Wed 18 Thu 19 Fri 20 6/…" at bounding box center [634, 366] width 1268 height 437
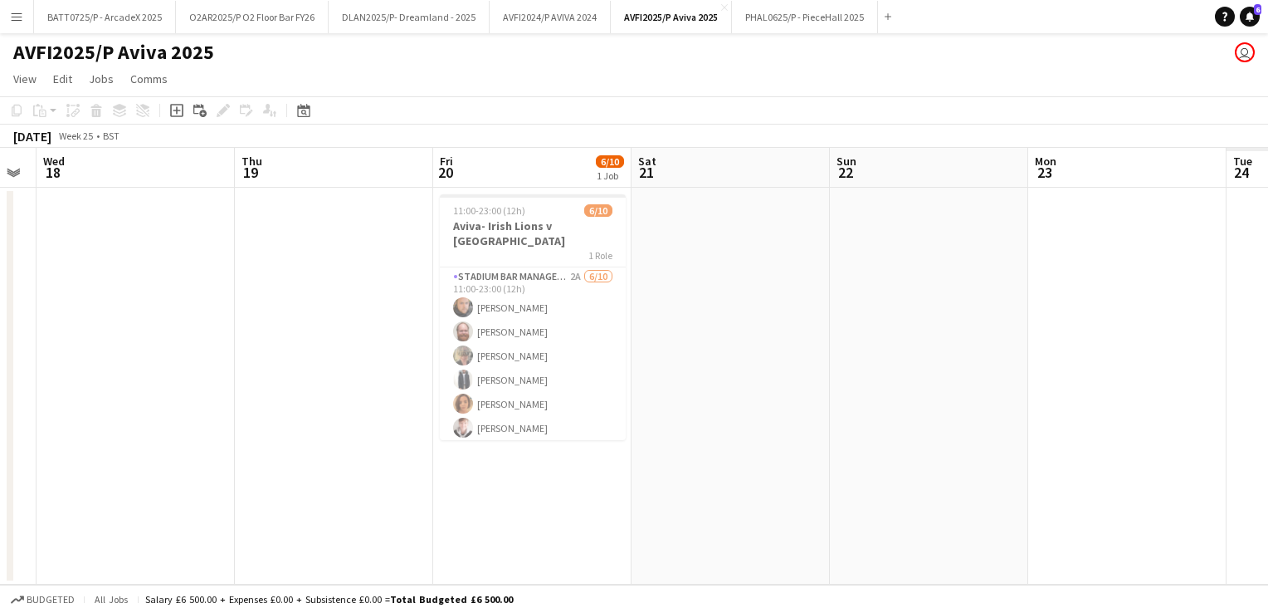
drag, startPoint x: 389, startPoint y: 314, endPoint x: 663, endPoint y: 274, distance: 276.8
click at [344, 314] on app-calendar-viewport "Sat 14 Sun 15 Mon 16 Tue 17 Wed 18 Thu 19 Fri 20 6/10 1 Job Sat 21 Sun 22 Mon 2…" at bounding box center [634, 366] width 1268 height 437
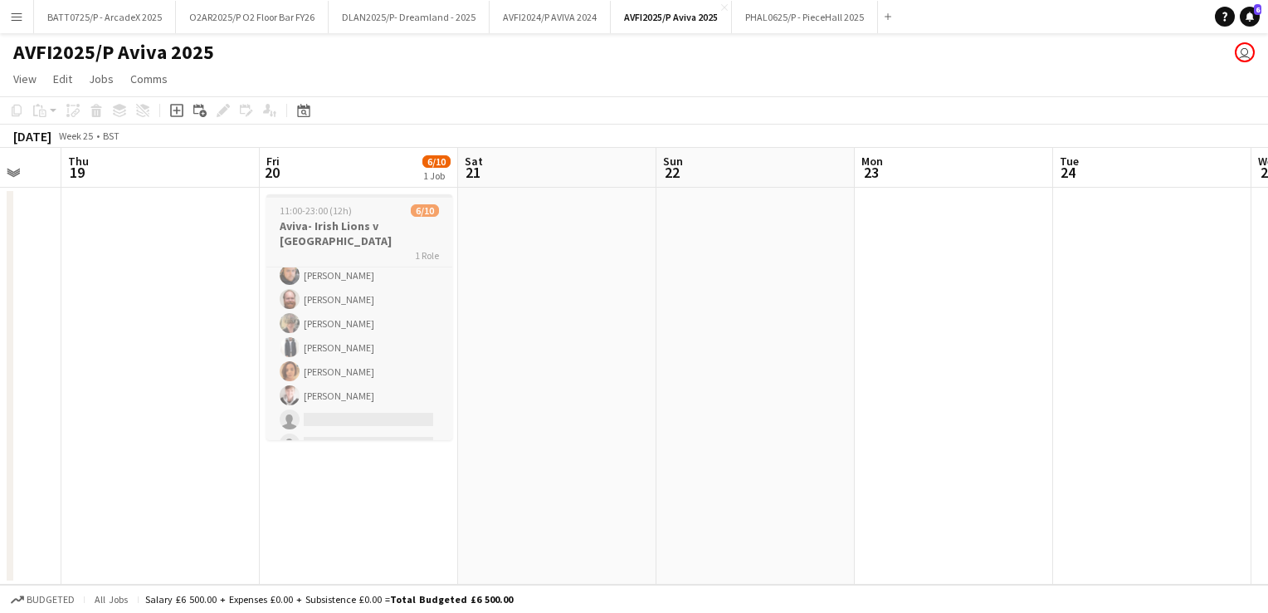
scroll to position [0, 0]
drag, startPoint x: 271, startPoint y: 373, endPoint x: 1139, endPoint y: 375, distance: 868.1
click at [1139, 375] on app-calendar-viewport "Mon 16 Tue 17 Wed 18 Thu 19 Fri 20 6/10 1 Job Sat 21 Sun 22 Mon 23 Tue 24 Wed 2…" at bounding box center [634, 366] width 1268 height 437
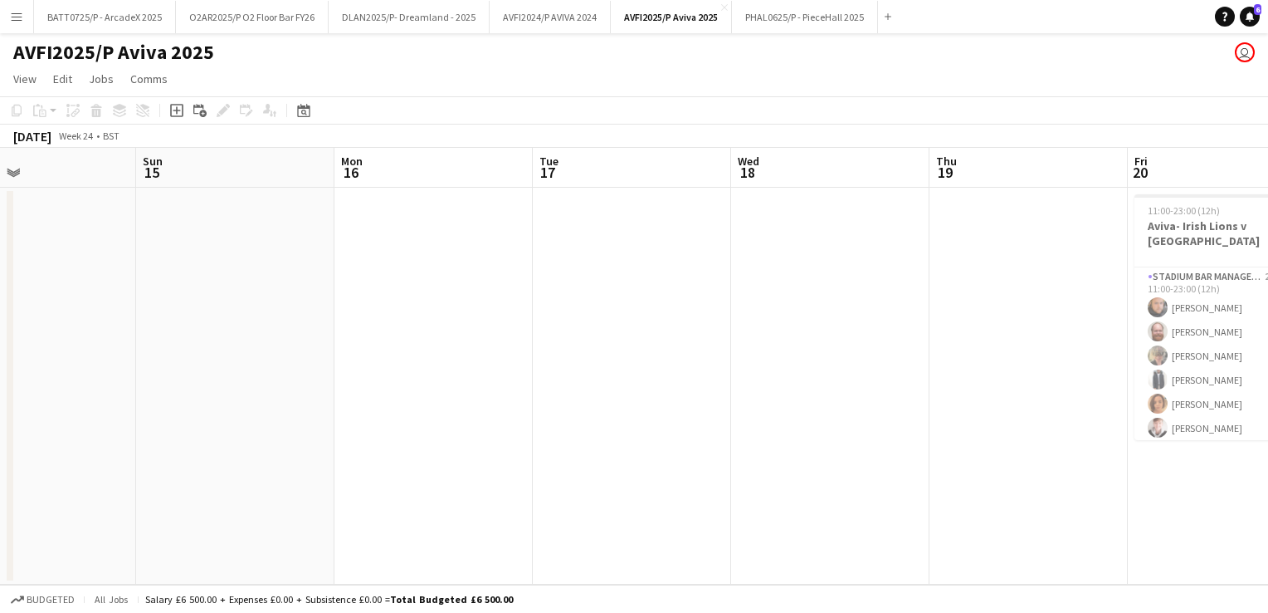
drag, startPoint x: 418, startPoint y: 356, endPoint x: 1050, endPoint y: 347, distance: 631.7
click at [1066, 354] on app-calendar-viewport "Thu 12 Fri 13 Sat 14 Sun 15 Mon 16 Tue 17 Wed 18 Thu 19 Fri 20 6/10 1 Job Sat 2…" at bounding box center [634, 366] width 1268 height 437
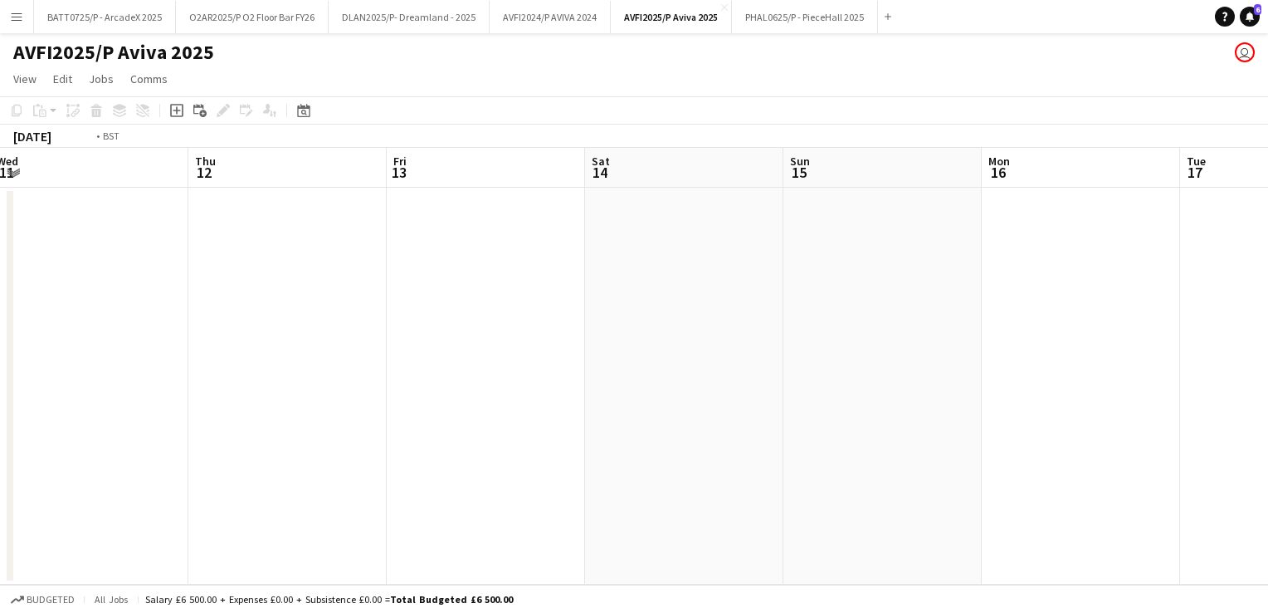
drag, startPoint x: 744, startPoint y: 354, endPoint x: 379, endPoint y: 347, distance: 364.4
click at [942, 354] on app-calendar-viewport "Mon 9 Tue 10 Wed 11 Thu 12 Fri 13 Sat 14 Sun 15 Mon 16 Tue 17 Wed 18 Thu 19 Fri…" at bounding box center [634, 366] width 1268 height 437
drag, startPoint x: 260, startPoint y: 348, endPoint x: 831, endPoint y: 370, distance: 571.4
click at [838, 364] on app-calendar-viewport "Fri 6 Sat 7 Sun 8 Mon 9 Tue 10 Wed 11 Thu 12 Fri 13 Sat 14 Sun 15 Mon 16 Tue 17" at bounding box center [634, 366] width 1268 height 437
drag, startPoint x: 653, startPoint y: 367, endPoint x: 555, endPoint y: 387, distance: 99.9
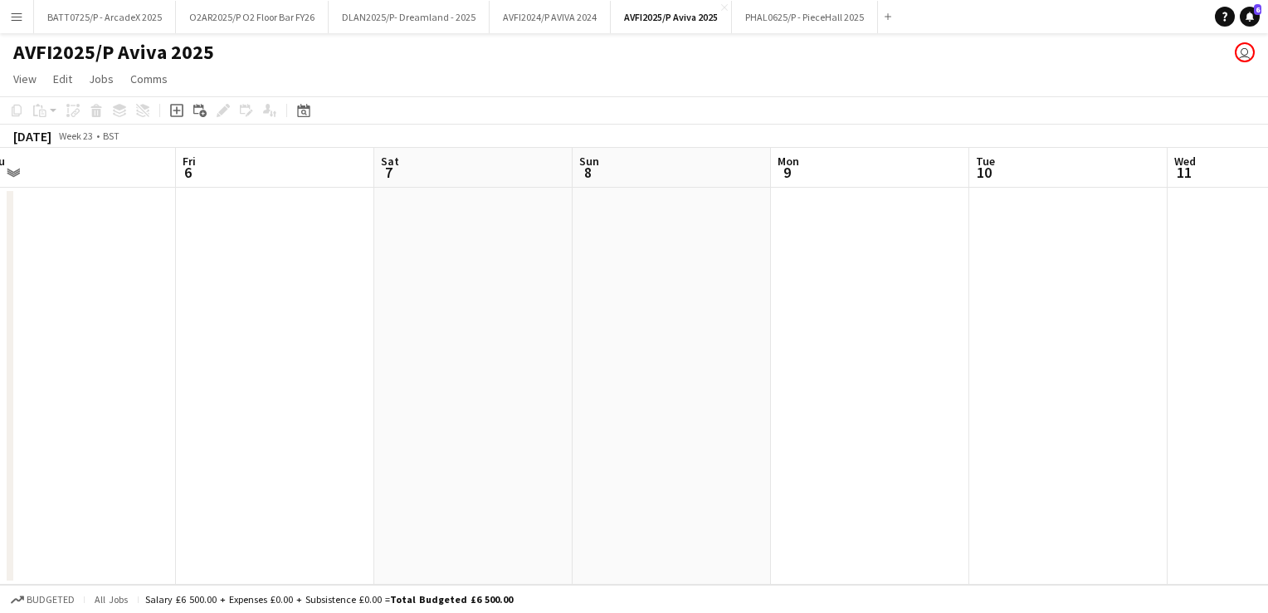
click at [946, 378] on app-calendar-viewport "Tue 3 Wed 4 Thu 5 Fri 6 Sat 7 Sun 8 Mon 9 Tue 10 Wed 11 Thu 12 Fri 13 Sat 14" at bounding box center [634, 366] width 1268 height 437
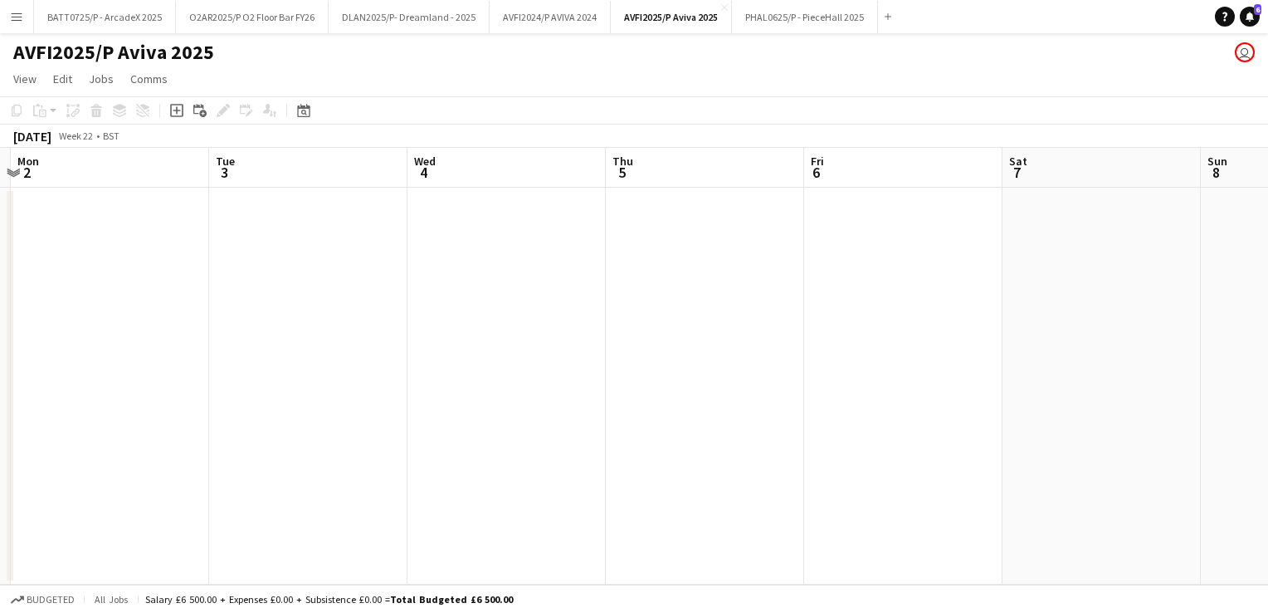
click at [1023, 388] on app-calendar-viewport "Sat 31 Sun 1 Mon 2 Tue 3 Wed 4 Thu 5 Fri 6 Sat 7 Sun 8 Mon 9 Tue 10 Wed 11" at bounding box center [634, 366] width 1268 height 437
drag, startPoint x: 456, startPoint y: 383, endPoint x: 691, endPoint y: 383, distance: 234.0
click at [977, 383] on app-calendar-viewport "Wed 28 Thu 29 Fri 30 Sat 31 Sun 1 Mon 2 Tue 3 Wed 4 Thu 5 Fri 6 Sat 7 Sun 8" at bounding box center [634, 366] width 1268 height 437
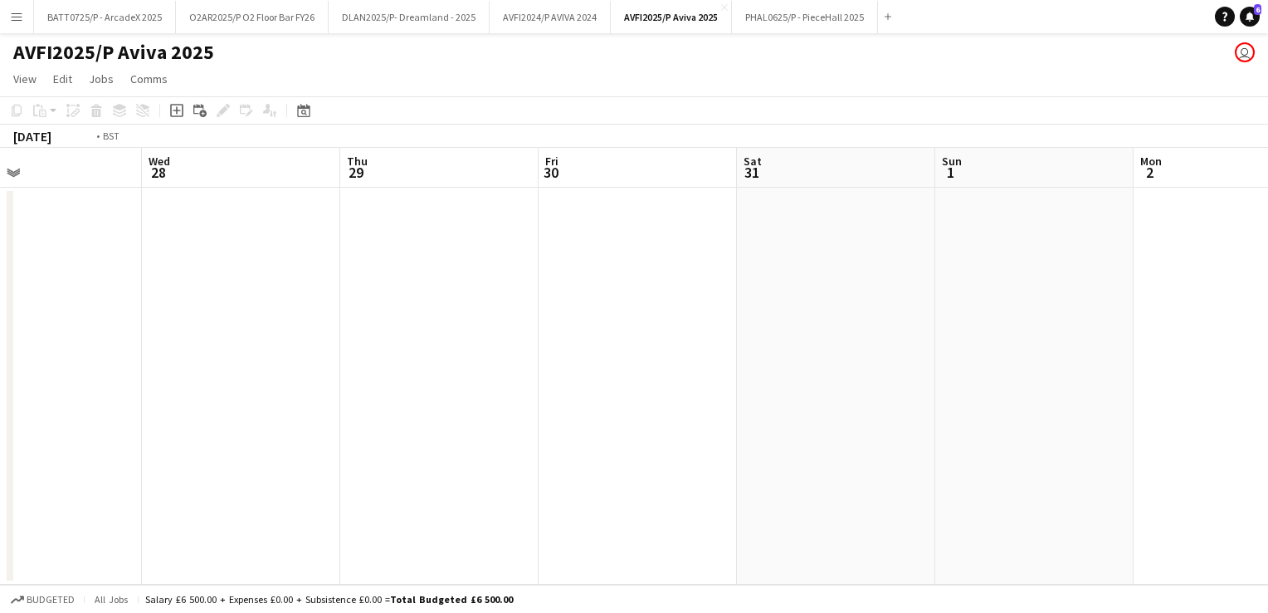
click at [926, 392] on app-calendar-viewport "Sun 25 Mon 26 Tue 27 Wed 28 Thu 29 Fri 30 Sat 31 Sun 1 Mon 2 Tue 3 Wed 4 Thu 5" at bounding box center [634, 366] width 1268 height 437
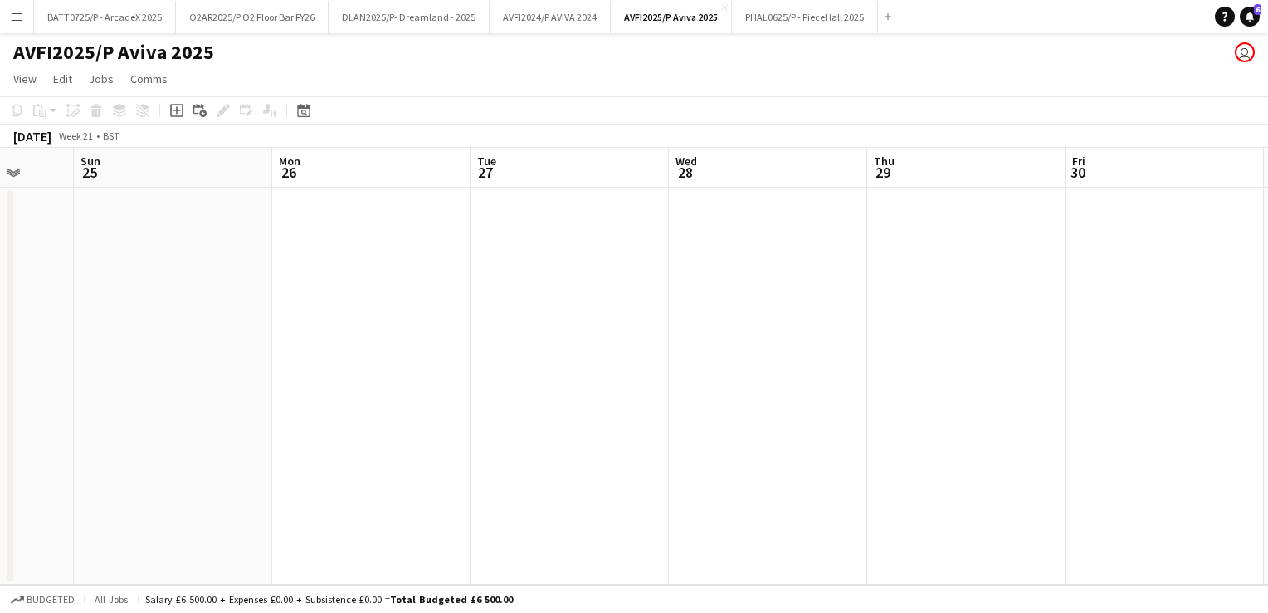
drag, startPoint x: 384, startPoint y: 334, endPoint x: 983, endPoint y: 346, distance: 598.5
click at [975, 346] on app-calendar-viewport "Thu 22 Fri 23 Sat 24 Sun 25 Mon 26 Tue 27 Wed 28 Thu 29 Fri 30 Sat 31 Sun 1 Mon…" at bounding box center [634, 366] width 1268 height 437
drag, startPoint x: 920, startPoint y: 339, endPoint x: 1033, endPoint y: 320, distance: 114.6
click at [1071, 339] on app-calendar-viewport "Mon 19 Tue 20 Wed 21 Thu 22 Fri 23 Sat 24 Sun 25 Mon 26 Tue 27 Wed 28 Thu 29 Fr…" at bounding box center [634, 366] width 1268 height 437
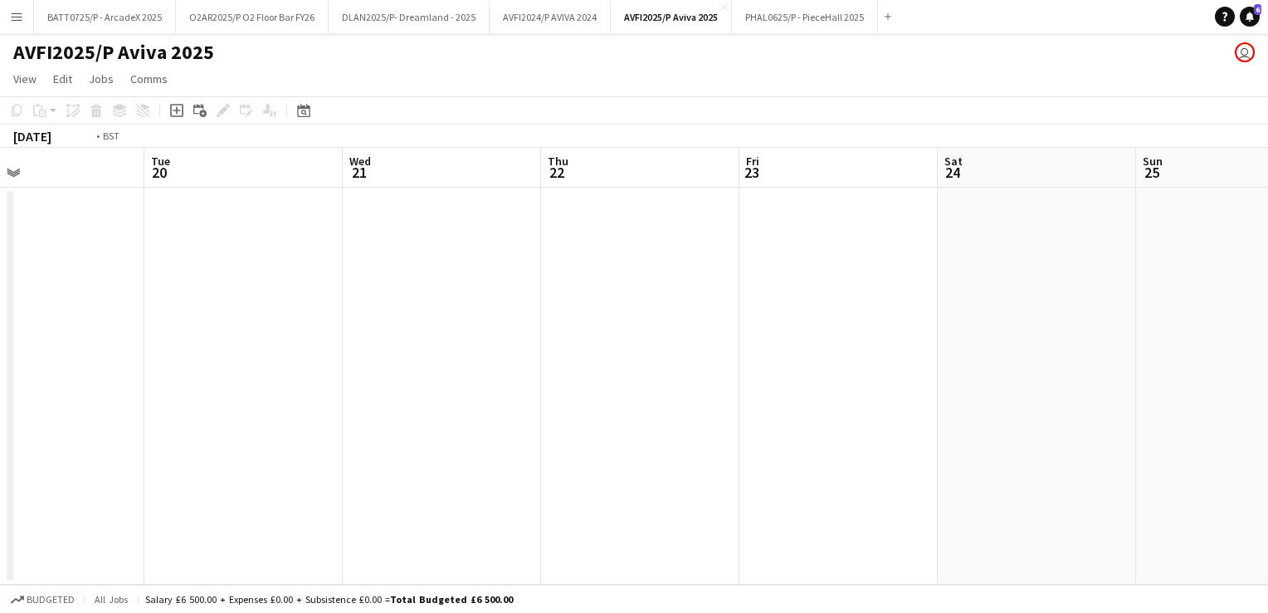
click at [984, 326] on app-calendar-viewport "Sat 17 Sun 18 Mon 19 Tue 20 Wed 21 Thu 22 Fri 23 Sat 24 Sun 25 Mon 26 Tue 27 We…" at bounding box center [634, 366] width 1268 height 437
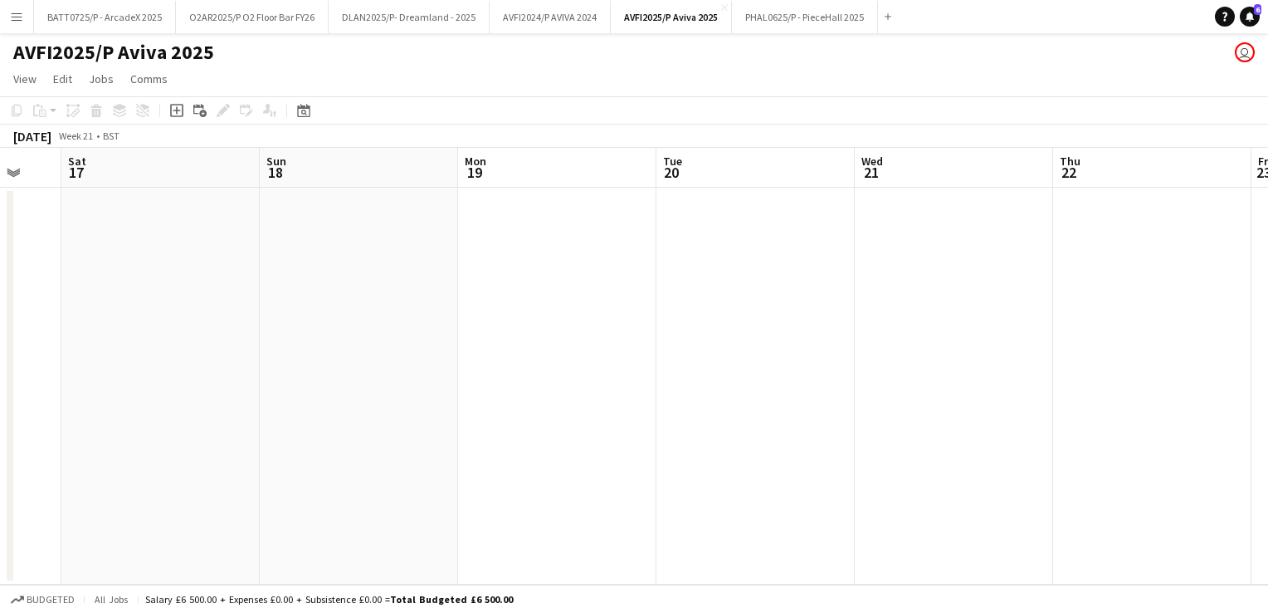
drag, startPoint x: 630, startPoint y: 329, endPoint x: 886, endPoint y: 336, distance: 255.7
click at [863, 336] on app-calendar-viewport "Thu 15 Fri 16 Sat 17 Sun 18 Mon 19 Tue 20 Wed 21 Thu 22 Fri 23 Sat 24 Sun 25 Mo…" at bounding box center [634, 366] width 1268 height 437
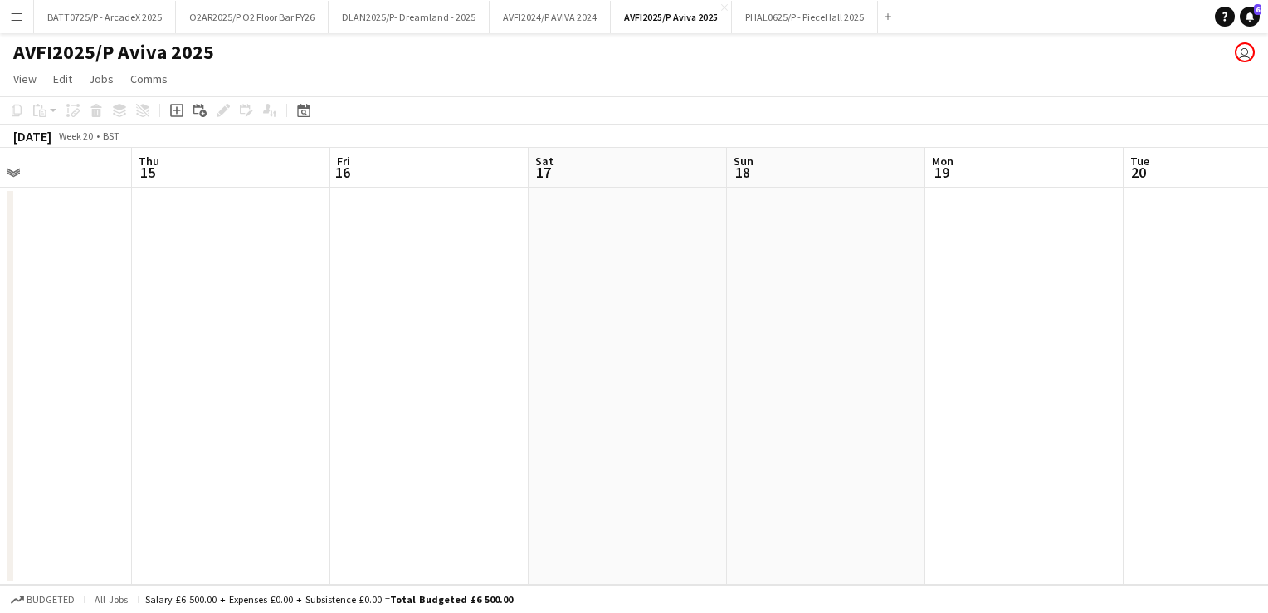
click at [785, 344] on app-calendar-viewport "Mon 12 Tue 13 Wed 14 Thu 15 Fri 16 Sat 17 Sun 18 Mon 19 Tue 20 Wed 21 Thu 22 Fr…" at bounding box center [634, 366] width 1268 height 437
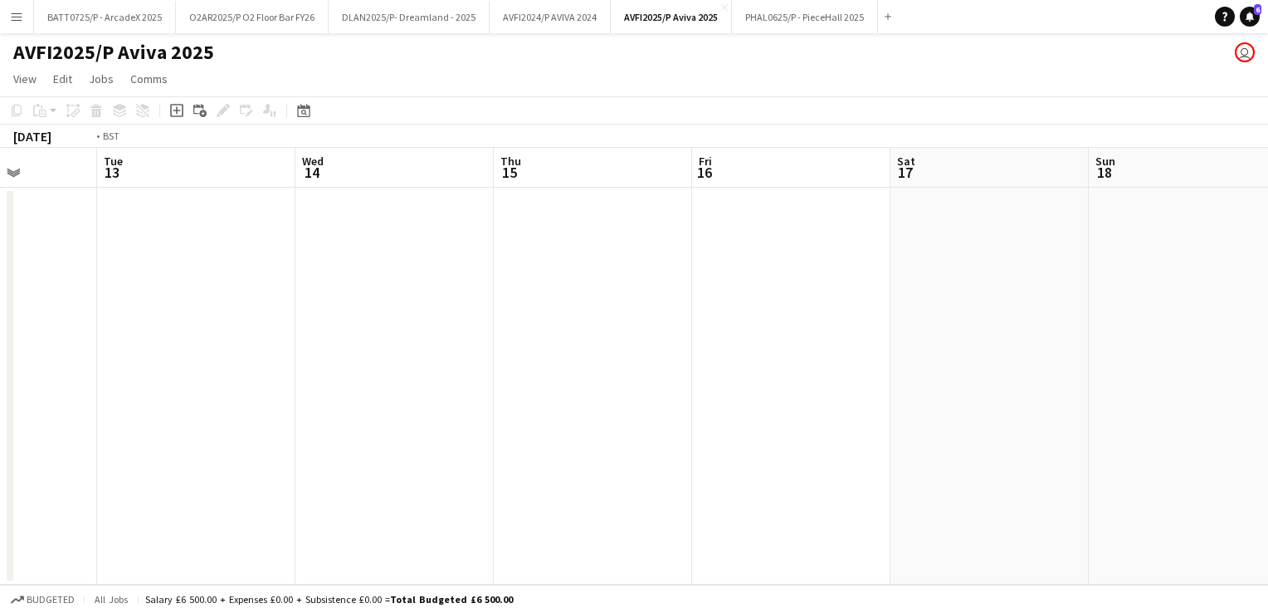
drag, startPoint x: 669, startPoint y: 347, endPoint x: 833, endPoint y: 347, distance: 164.3
click at [841, 347] on app-calendar-viewport "Sat 10 Sun 11 Mon 12 Tue 13 Wed 14 Thu 15 Fri 16 Sat 17 Sun 18 Mon 19 Tue 20 We…" at bounding box center [634, 366] width 1268 height 437
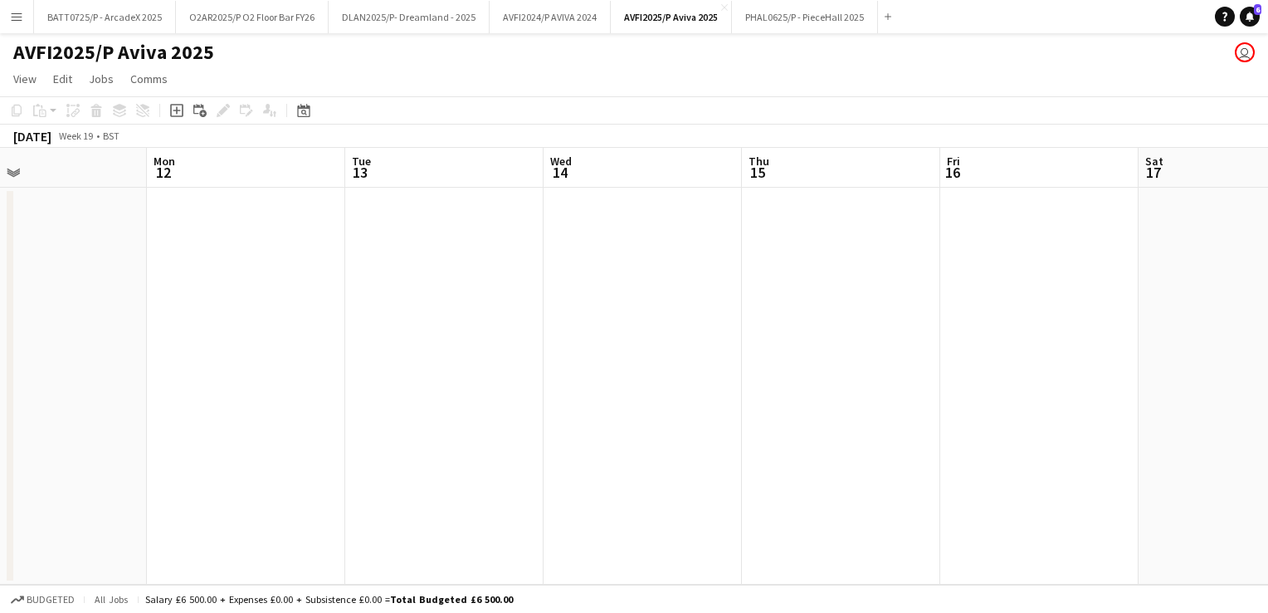
click at [850, 348] on app-calendar-viewport "Fri 9 Sat 10 Sun 11 Mon 12 Tue 13 Wed 14 Thu 15 Fri 16 Sat 17 Sun 18 Mon 19 Tue…" at bounding box center [634, 366] width 1268 height 437
drag, startPoint x: 402, startPoint y: 344, endPoint x: 816, endPoint y: 344, distance: 414.1
click at [790, 344] on app-calendar-viewport "Wed 7 Thu 8 Fri 9 Sat 10 Sun 11 Mon 12 Tue 13 Wed 14 Thu 15 Fri 16 Sat 17 Sun 18" at bounding box center [634, 366] width 1268 height 437
drag, startPoint x: 665, startPoint y: 346, endPoint x: 841, endPoint y: 346, distance: 176.0
click at [807, 346] on app-calendar-viewport "Mon 5 Tue 6 Wed 7 Thu 8 Fri 9 Sat 10 Sun 11 Mon 12 Tue 13 Wed 14 Thu 15 Fri 16" at bounding box center [634, 366] width 1268 height 437
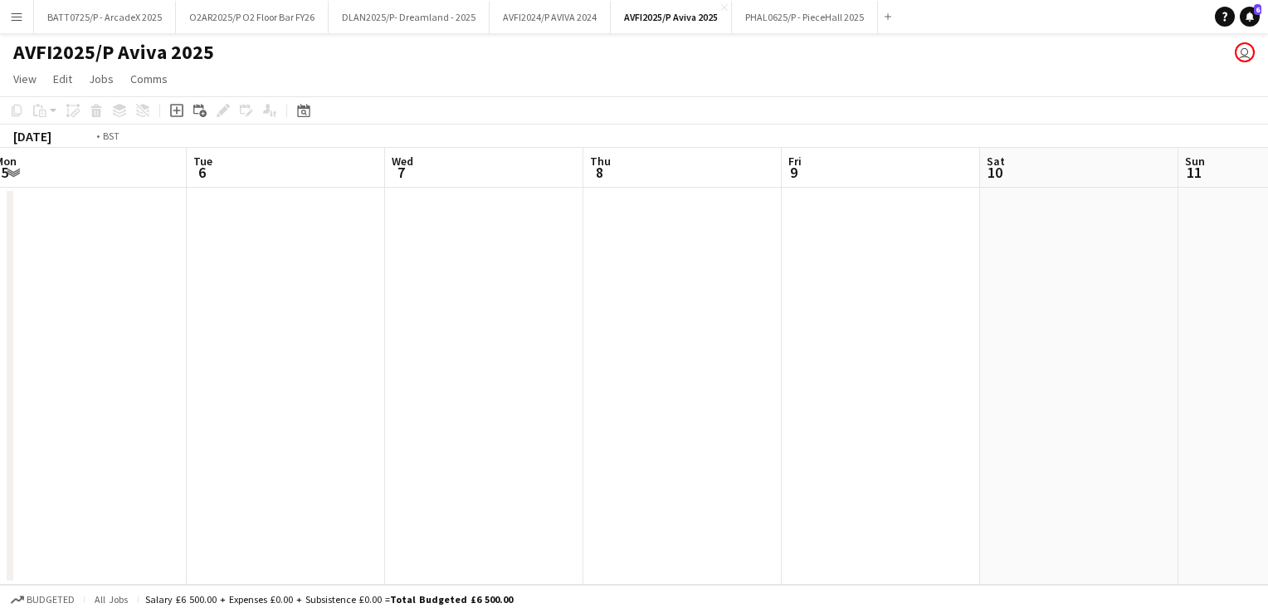
drag, startPoint x: 388, startPoint y: 348, endPoint x: 903, endPoint y: 378, distance: 515.4
click at [830, 373] on app-calendar-viewport "Sat 3 5/6 1 Job Sun 4 Mon 5 Tue 6 Wed 7 Thu 8 Fri 9 Sat 10 Sun 11 Mon 12 Tue 13…" at bounding box center [634, 366] width 1268 height 437
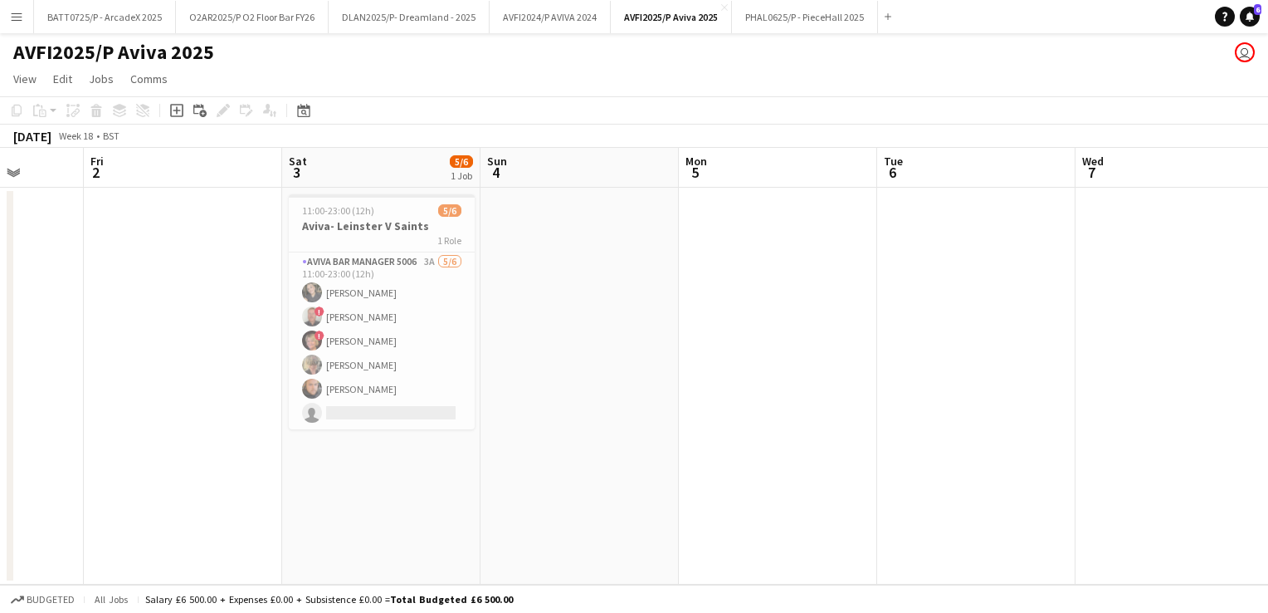
scroll to position [0, 477]
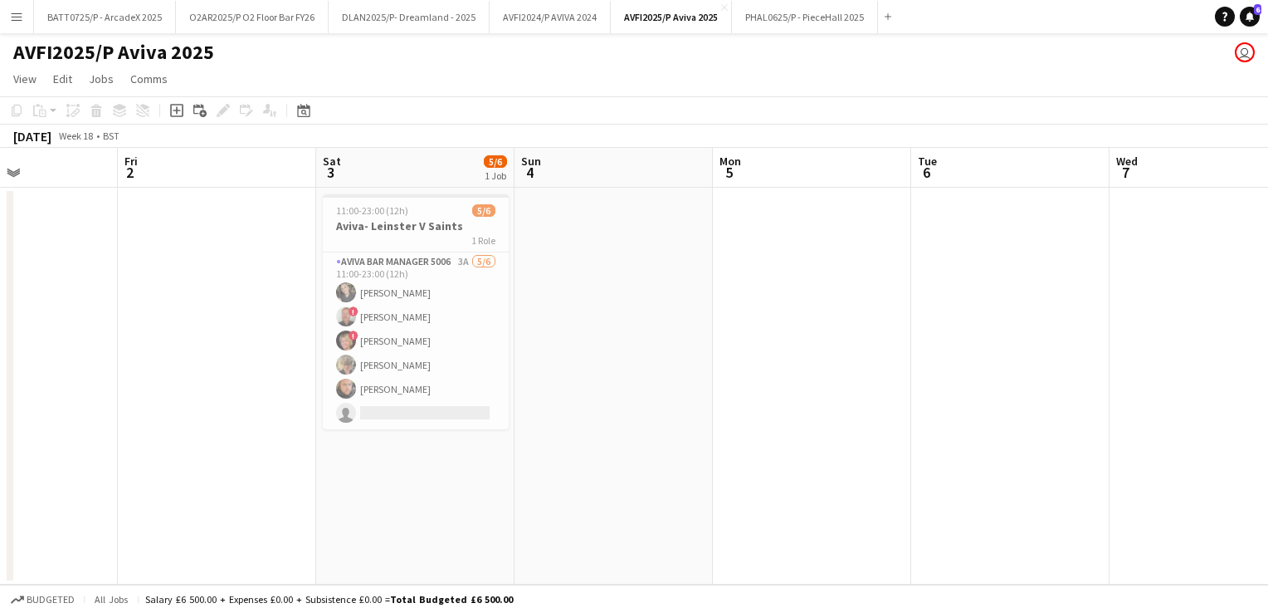
drag, startPoint x: 477, startPoint y: 383, endPoint x: 681, endPoint y: 383, distance: 204.2
click at [681, 383] on app-calendar-viewport "Tue 29 Wed 30 Thu 1 Fri 2 Sat 3 5/6 1 Job Sun 4 Mon 5 Tue 6 Wed 7 Thu 8 Fri 9 S…" at bounding box center [634, 366] width 1268 height 437
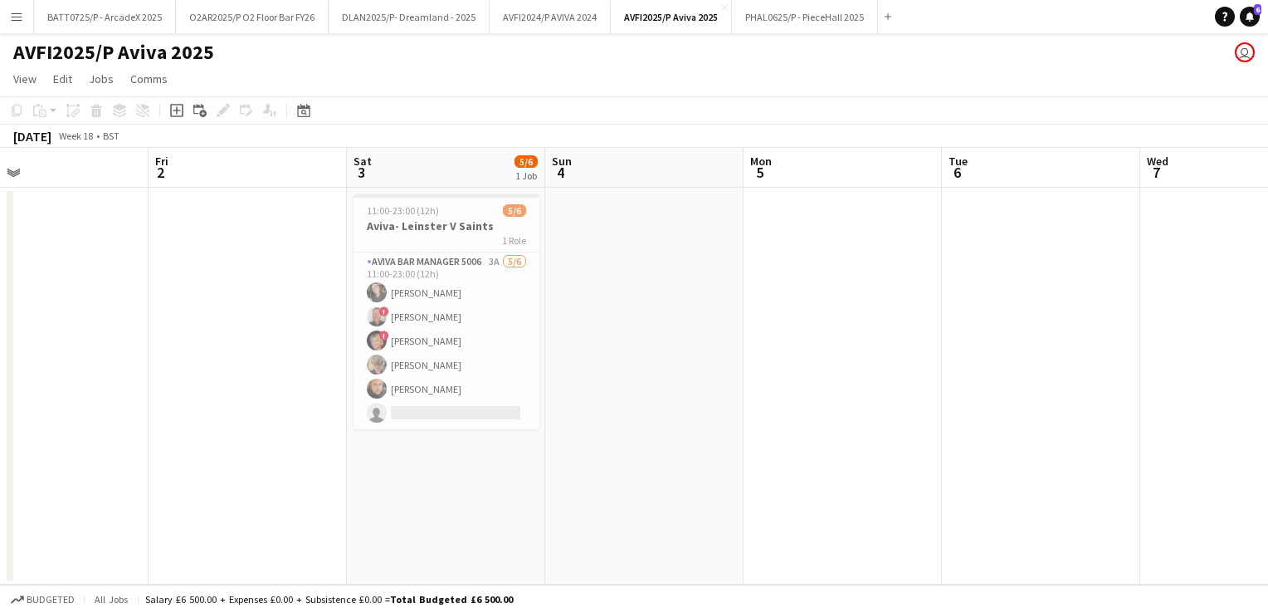
drag, startPoint x: 760, startPoint y: 314, endPoint x: 175, endPoint y: 399, distance: 591.3
click at [159, 399] on app-calendar-viewport "Tue 29 Wed 30 Thu 1 Fri 2 Sat 3 5/6 1 Job Sun 4 Mon 5 Tue 6 Wed 7 Thu 8 Fri 9 S…" at bounding box center [634, 366] width 1268 height 437
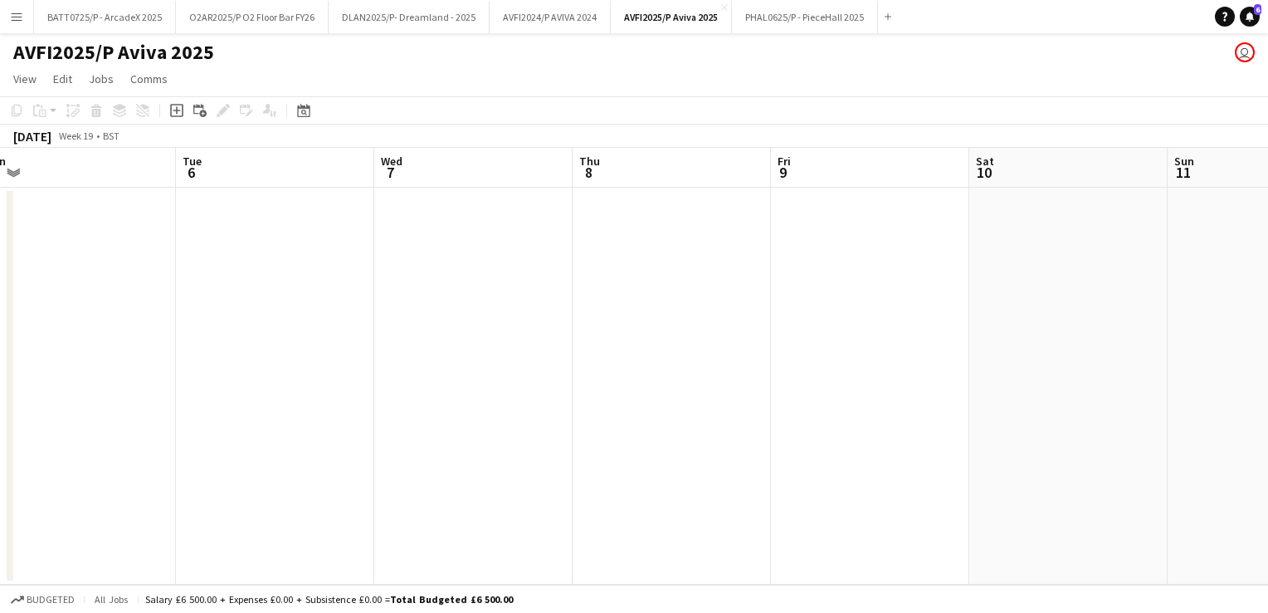
drag, startPoint x: 502, startPoint y: 383, endPoint x: 979, endPoint y: 375, distance: 477.3
click at [232, 383] on app-calendar-viewport "Fri 2 Sat 3 5/6 1 Job Sun 4 Mon 5 Tue 6 Wed 7 Thu 8 Fri 9 Sat 10 Sun 11 Mon 12 …" at bounding box center [634, 366] width 1268 height 437
drag, startPoint x: 518, startPoint y: 380, endPoint x: 375, endPoint y: 388, distance: 142.9
click at [349, 390] on app-calendar-viewport "Wed 7 Thu 8 Fri 9 Sat 10 Sun 11 Mon 12 Tue 13 Wed 14 Thu 15 Fri 16 Sat 17 Sun 18" at bounding box center [634, 366] width 1268 height 437
drag, startPoint x: 617, startPoint y: 380, endPoint x: 978, endPoint y: 367, distance: 360.4
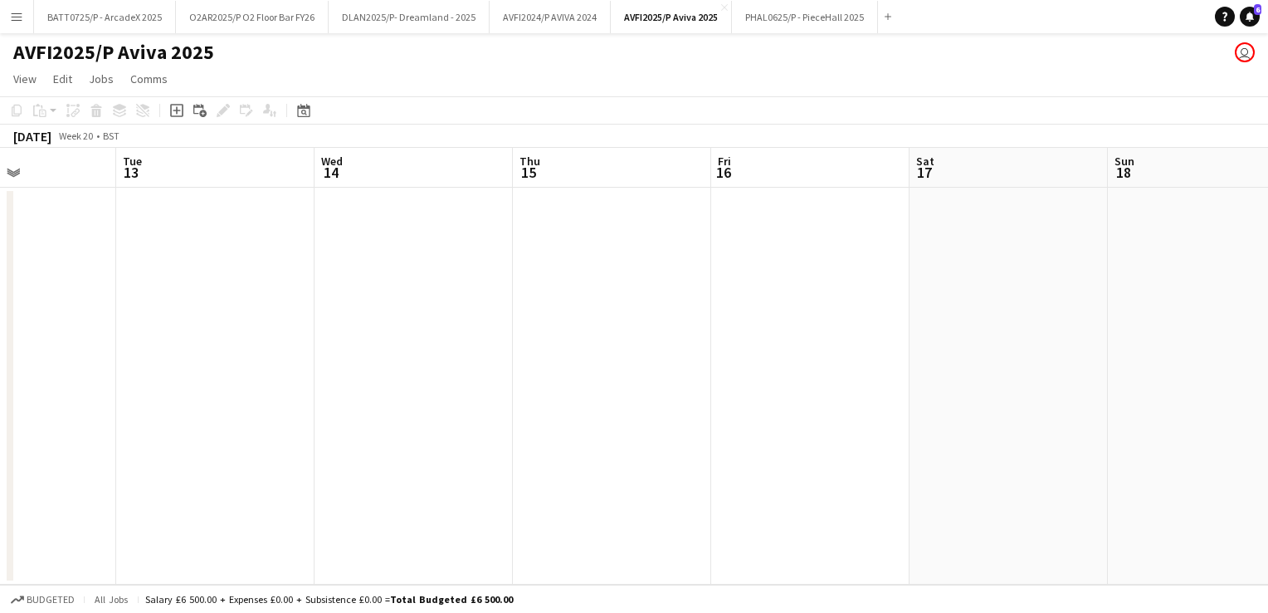
click at [380, 380] on app-calendar-viewport "Fri 9 Sat 10 Sun 11 Mon 12 Tue 13 Wed 14 Thu 15 Fri 16 Sat 17 Sun 18 Mon 19 Tue…" at bounding box center [634, 366] width 1268 height 437
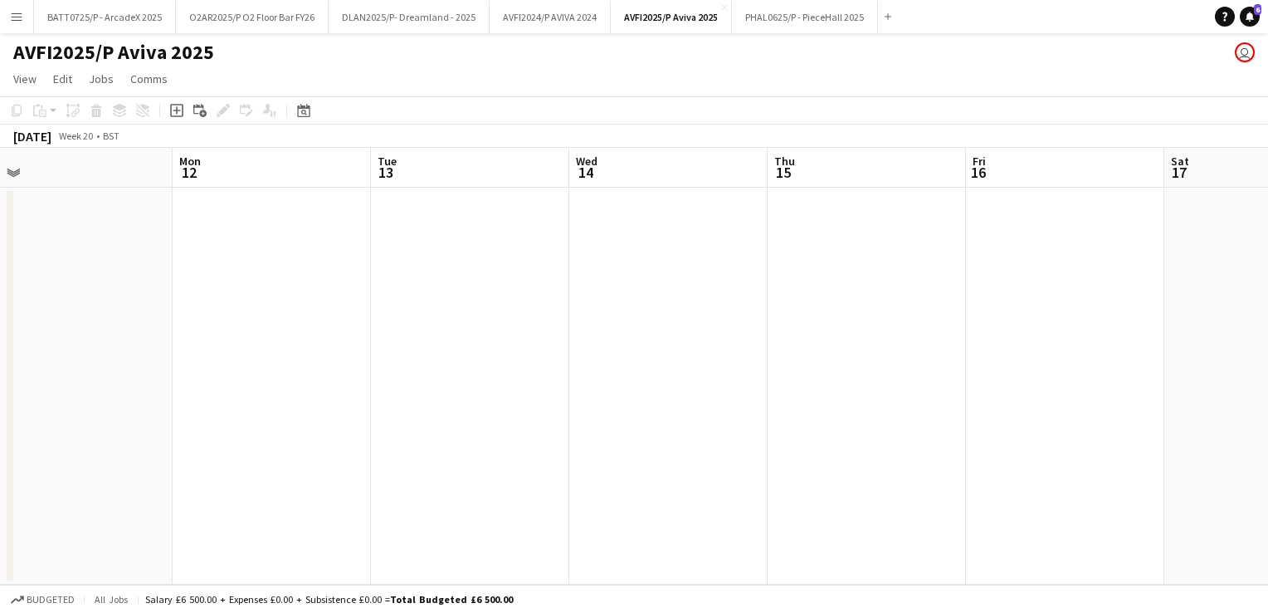
drag, startPoint x: 978, startPoint y: 367, endPoint x: 217, endPoint y: 367, distance: 760.2
click at [223, 367] on app-calendar-viewport "Fri 9 Sat 10 Sun 11 Mon 12 Tue 13 Wed 14 Thu 15 Fri 16 Sat 17 Sun 18 Mon 19 Tue…" at bounding box center [634, 366] width 1268 height 437
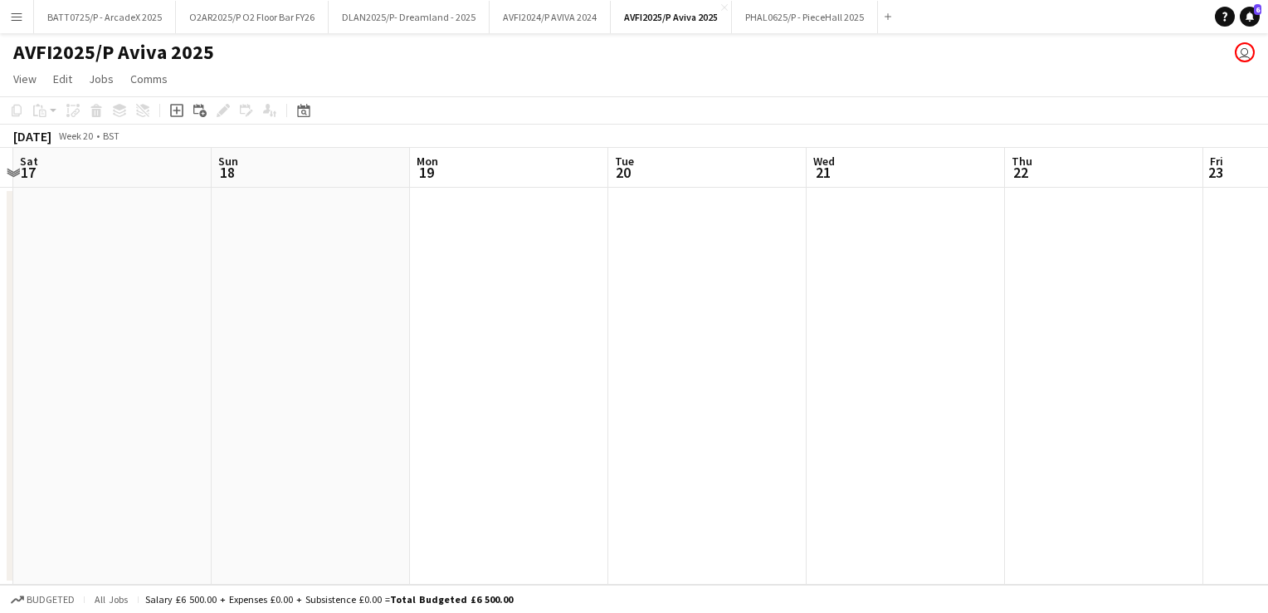
click at [202, 339] on app-calendar-viewport "Wed 14 Thu 15 Fri 16 Sat 17 Sun 18 Mon 19 Tue 20 Wed 21 Thu 22 Fri 23 Sat 24 Su…" at bounding box center [634, 366] width 1268 height 437
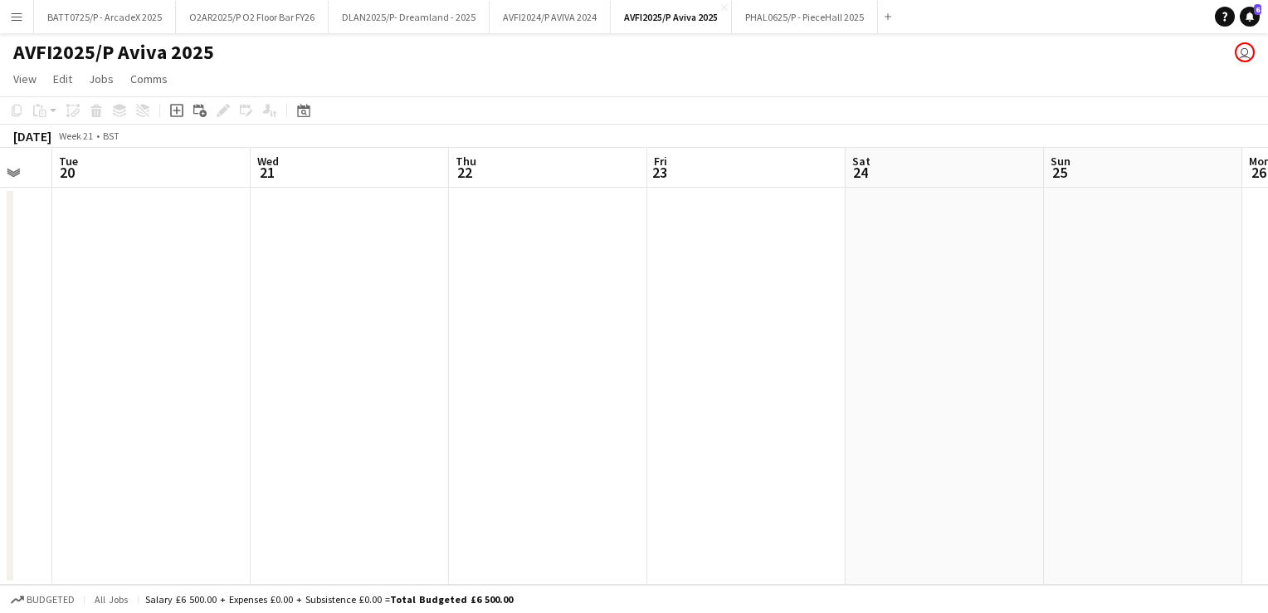
drag, startPoint x: 602, startPoint y: 330, endPoint x: 210, endPoint y: 330, distance: 391.7
click at [203, 330] on app-calendar-viewport "Sat 17 Sun 18 Mon 19 Tue 20 Wed 21 Thu 22 Fri 23 Sat 24 Sun 25 Mon 26 Tue 27 We…" at bounding box center [634, 366] width 1268 height 437
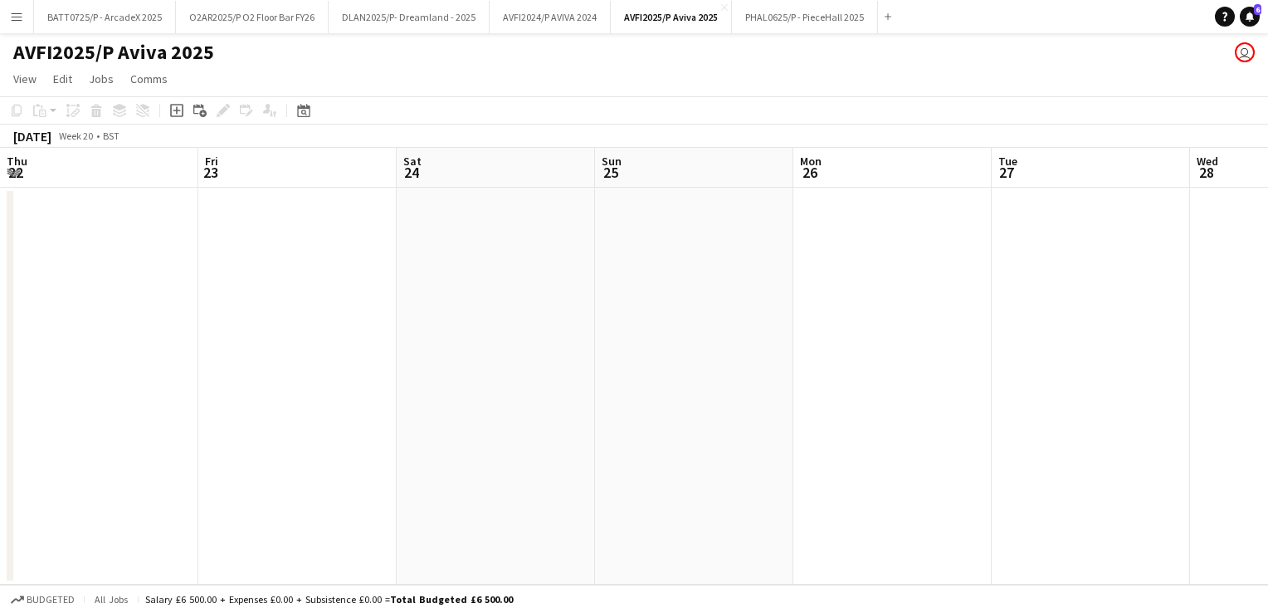
click at [199, 335] on app-calendar-viewport "Mon 19 Tue 20 Wed 21 Thu 22 Fri 23 Sat 24 Sun 25 Mon 26 Tue 27 Wed 28 Thu 29 Fr…" at bounding box center [634, 366] width 1268 height 437
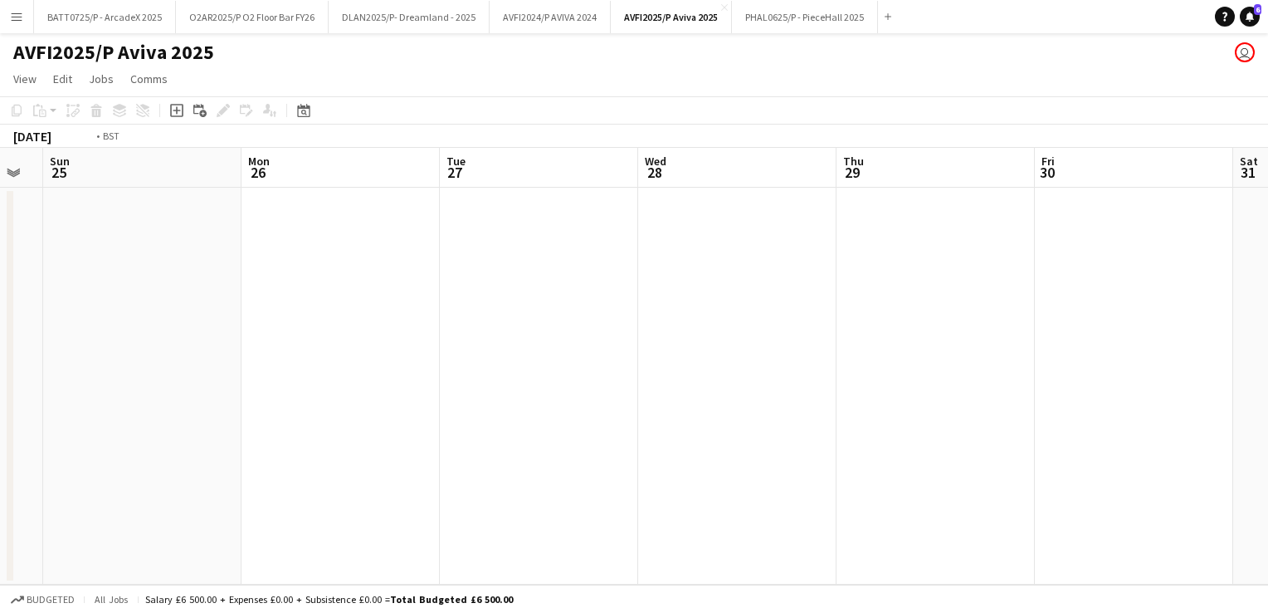
drag, startPoint x: 552, startPoint y: 354, endPoint x: 547, endPoint y: 330, distance: 23.8
click at [309, 360] on app-calendar-viewport "Wed 21 Thu 22 Fri 23 Sat 24 Sun 25 Mon 26 Tue 27 Wed 28 Thu 29 Fri 30 Sat 31 Su…" at bounding box center [634, 366] width 1268 height 437
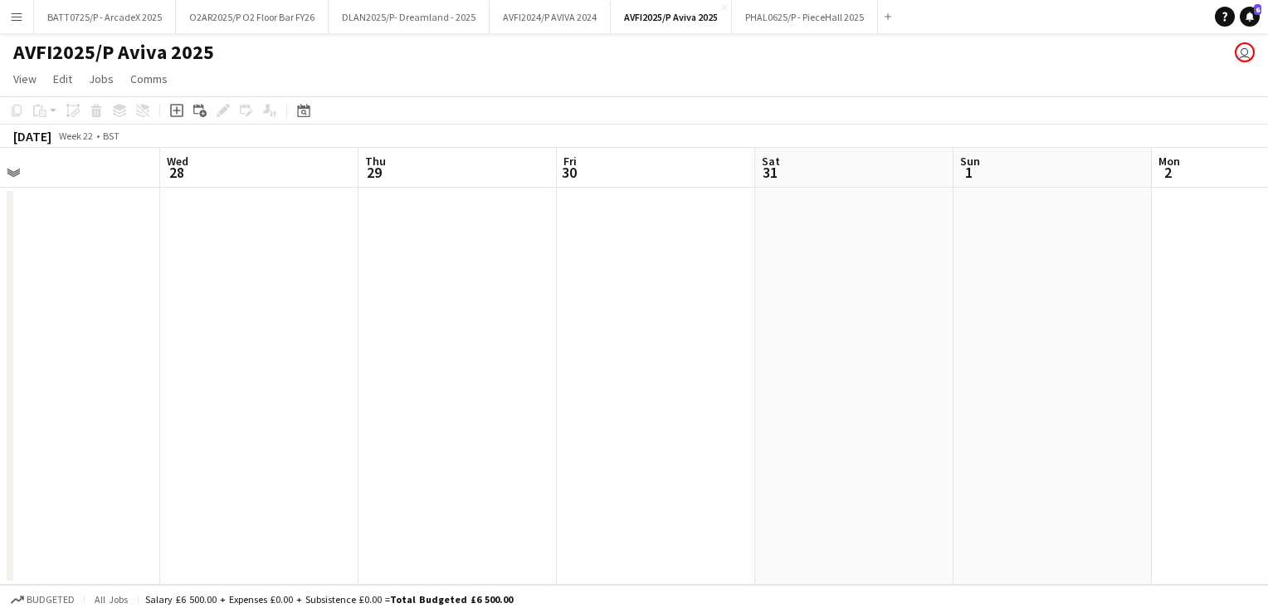
click at [366, 337] on app-calendar-viewport "Sun 25 Mon 26 Tue 27 Wed 28 Thu 29 Fri 30 Sat 31 Sun 1 Mon 2 Tue 3 Wed 4 Thu 5" at bounding box center [634, 366] width 1268 height 437
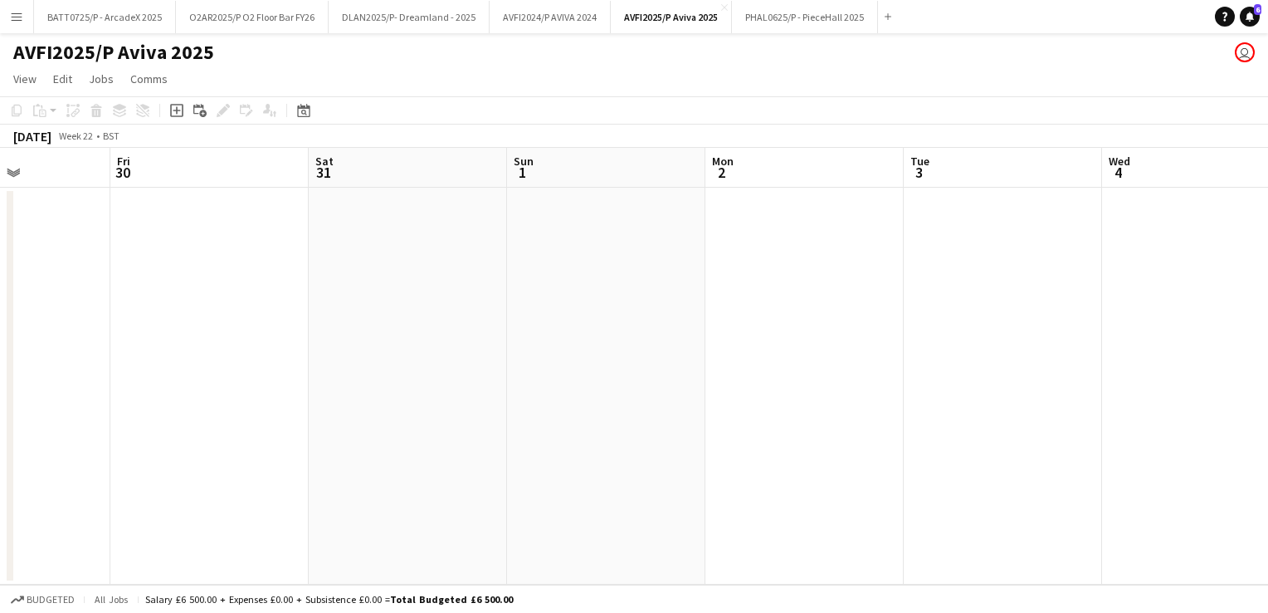
drag, startPoint x: 525, startPoint y: 310, endPoint x: 808, endPoint y: 283, distance: 284.3
click at [168, 310] on app-calendar-viewport "Tue 27 Wed 28 Thu 29 Fri 30 Sat 31 Sun 1 Mon 2 Tue 3 Wed 4 Thu 5 Fri 6 Sat 7" at bounding box center [634, 366] width 1268 height 437
drag, startPoint x: 837, startPoint y: 277, endPoint x: 456, endPoint y: 278, distance: 380.1
click at [179, 275] on app-calendar-viewport "Fri 30 Sat 31 Sun 1 Mon 2 Tue 3 Wed 4 Thu 5 Fri 6 Sat 7 Sun 8 Mon 9 Tue 10" at bounding box center [634, 366] width 1268 height 437
click at [388, 278] on app-calendar-viewport "Tue 3 Wed 4 Thu 5 Fri 6 Sat 7 Sun 8 Mon 9 Tue 10 Wed 11 Thu 12 Fri 13 Sat 14" at bounding box center [634, 366] width 1268 height 437
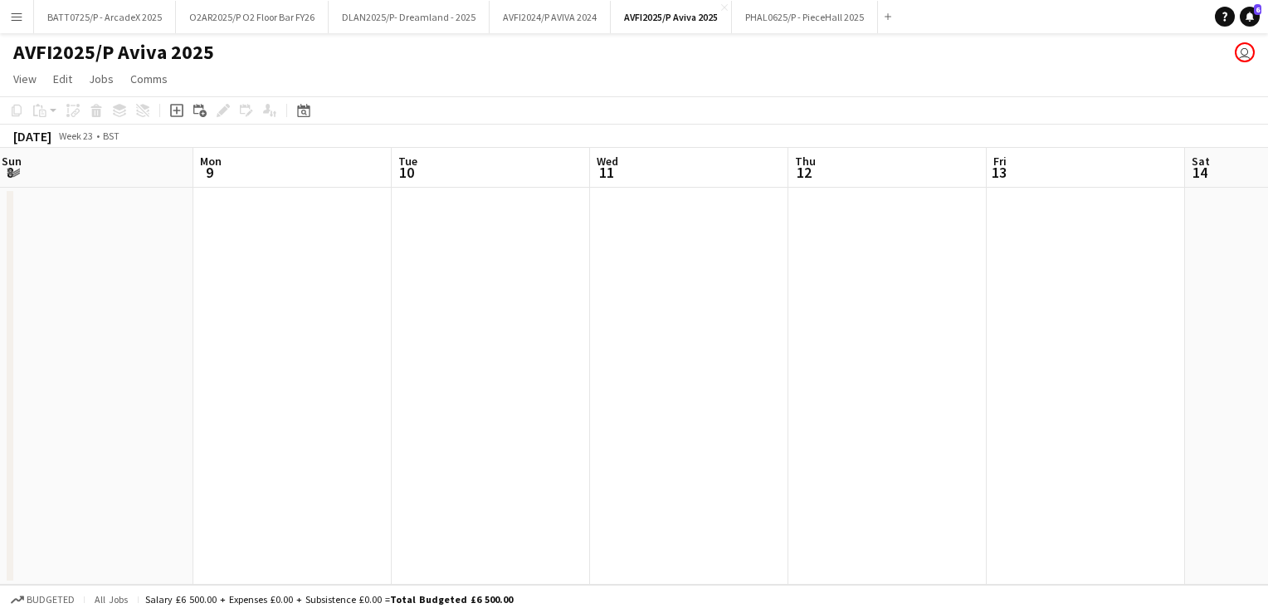
drag, startPoint x: 569, startPoint y: 287, endPoint x: 613, endPoint y: 303, distance: 45.9
click at [403, 290] on app-calendar-viewport "Thu 5 Fri 6 Sat 7 Sun 8 Mon 9 Tue 10 Wed 11 Thu 12 Fri 13 Sat 14 Sun 15 Mon 16" at bounding box center [634, 366] width 1268 height 437
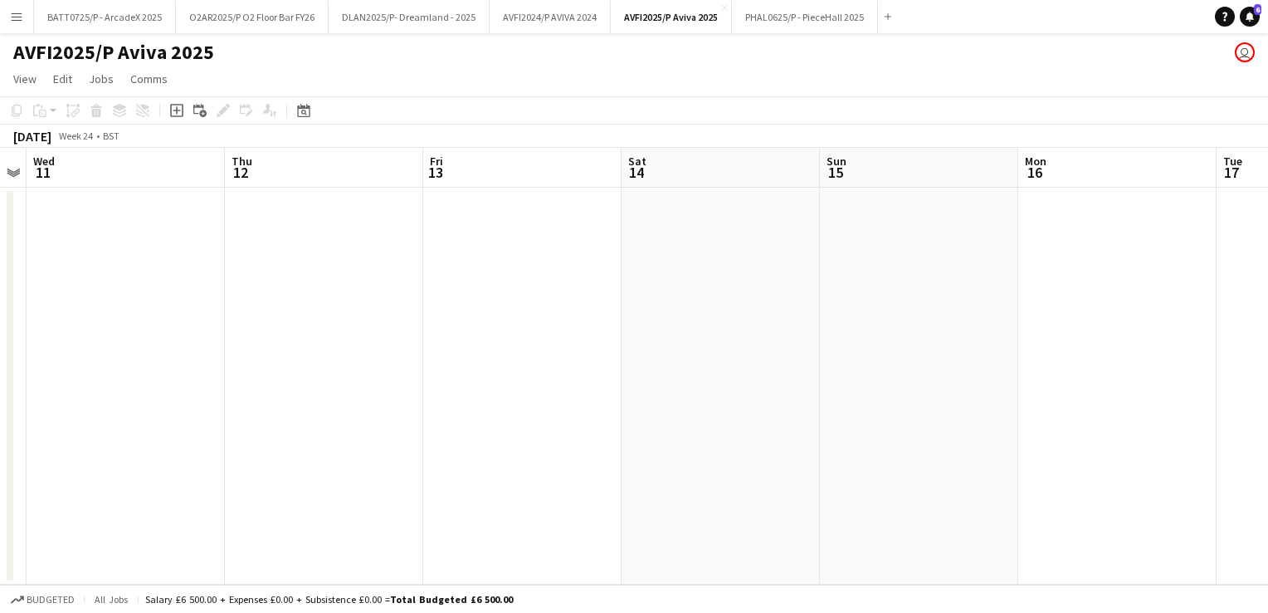
drag, startPoint x: 647, startPoint y: 303, endPoint x: 324, endPoint y: 324, distance: 324.3
click at [324, 324] on app-calendar-viewport "Sat 7 Sun 8 Mon 9 Tue 10 Wed 11 Thu 12 Fri 13 Sat 14 Sun 15 Mon 16 Tue 17 Wed 18" at bounding box center [634, 366] width 1268 height 437
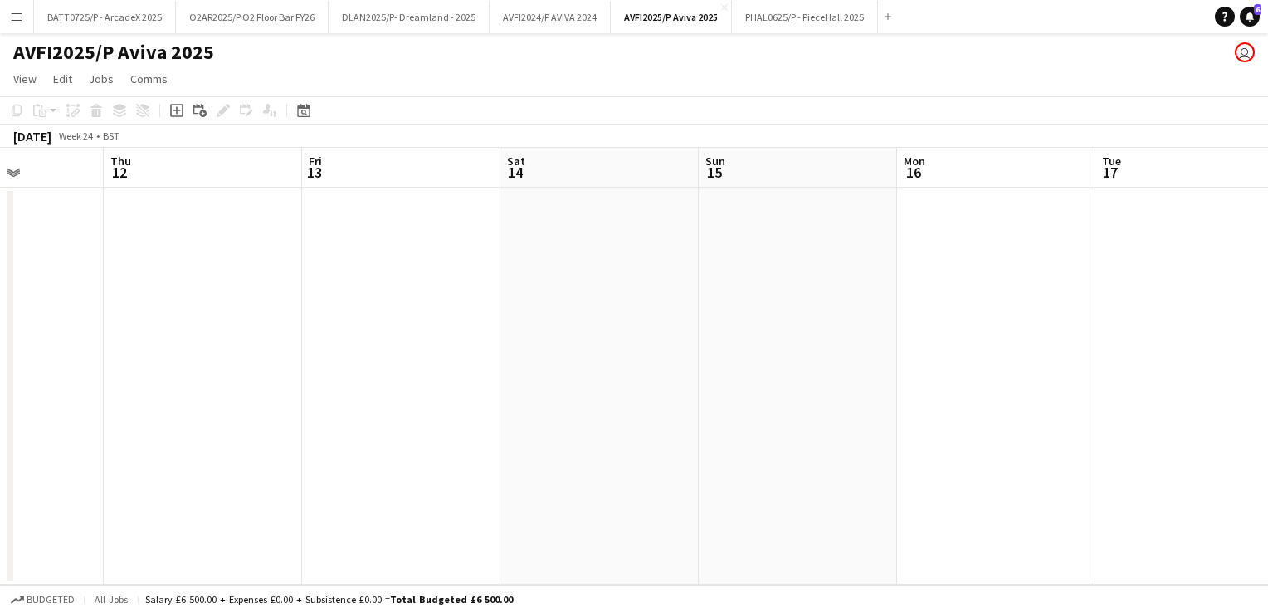
drag, startPoint x: 774, startPoint y: 284, endPoint x: 959, endPoint y: 295, distance: 186.3
click at [550, 294] on app-calendar-viewport "Mon 9 Tue 10 Wed 11 Thu 12 Fri 13 Sat 14 Sun 15 Mon 16 Tue 17 Wed 18 Thu 19 Fri…" at bounding box center [634, 366] width 1268 height 437
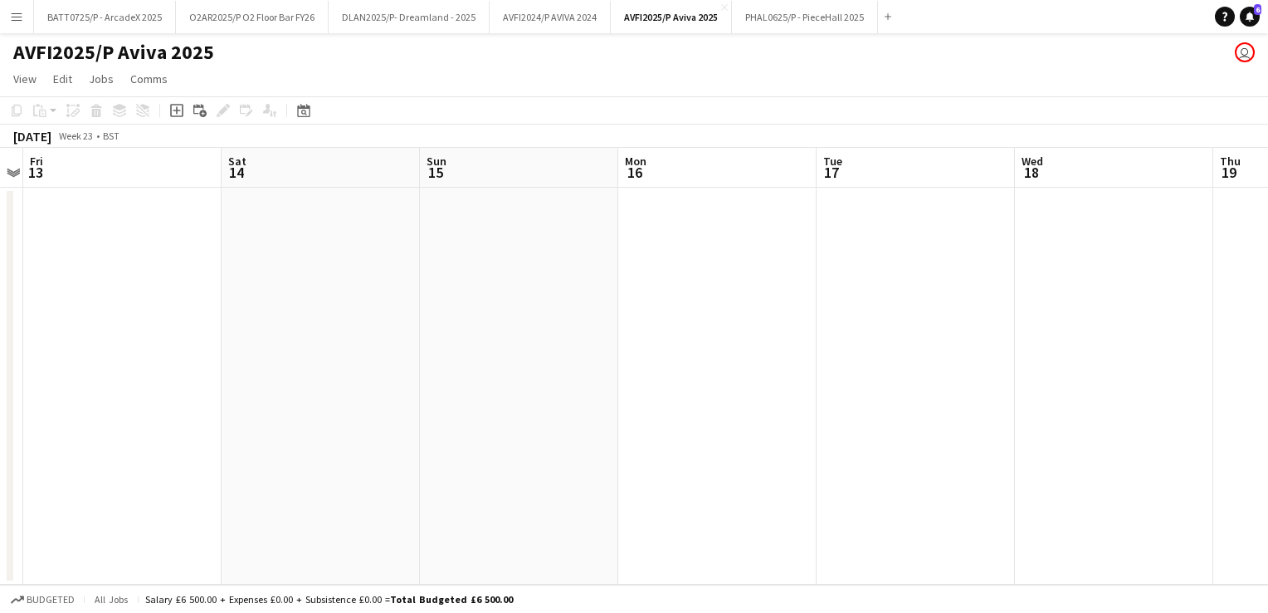
click at [565, 300] on app-calendar-viewport "Mon 9 Tue 10 Wed 11 Thu 12 Fri 13 Sat 14 Sun 15 Mon 16 Tue 17 Wed 18 Thu 19 Fri…" at bounding box center [634, 366] width 1268 height 437
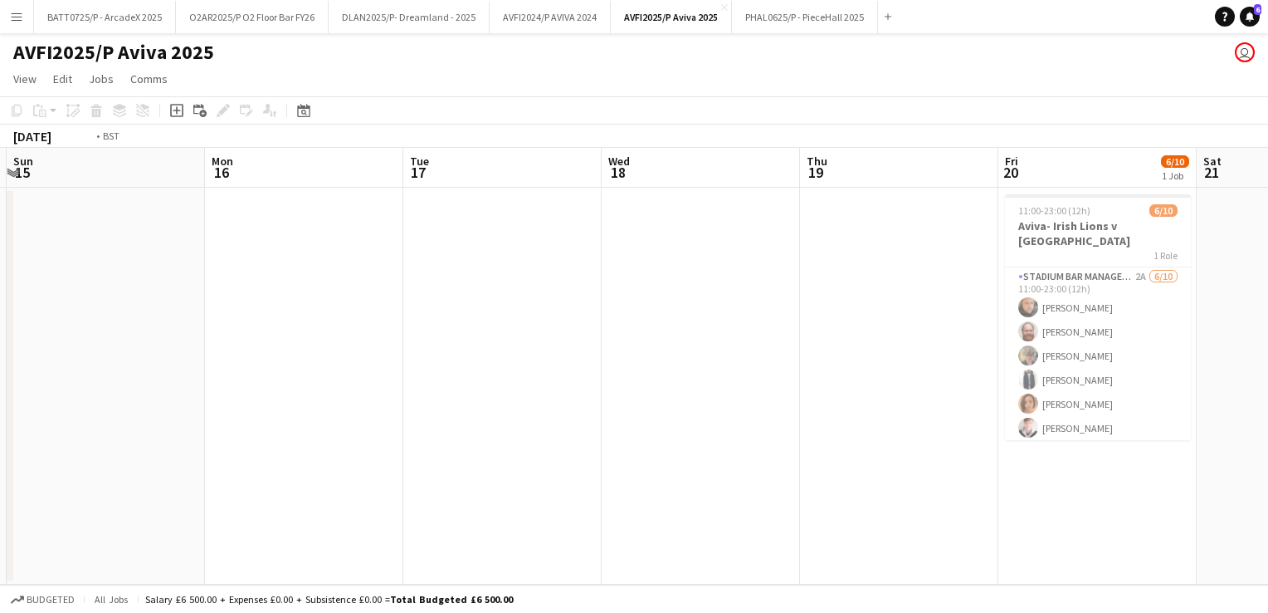
drag, startPoint x: 866, startPoint y: 300, endPoint x: 549, endPoint y: 313, distance: 317.3
click at [574, 308] on app-calendar-viewport "Wed 11 Thu 12 Fri 13 Sat 14 Sun 15 Mon 16 Tue 17 Wed 18 Thu 19 Fri 20 6/10 1 Jo…" at bounding box center [634, 366] width 1268 height 437
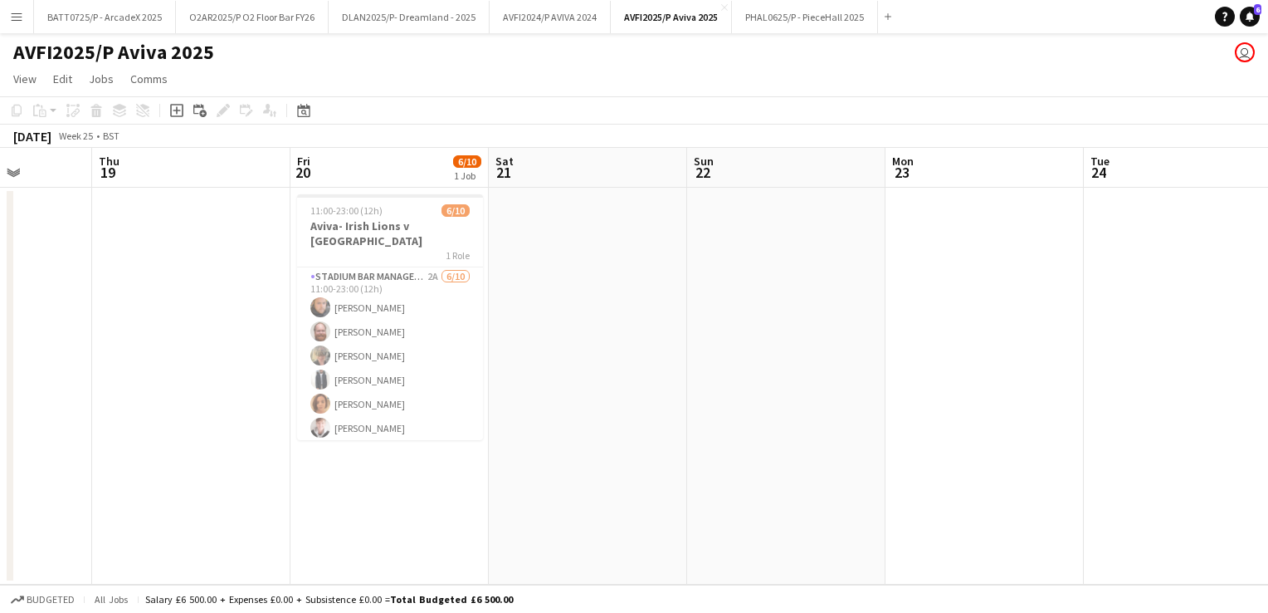
scroll to position [0, 578]
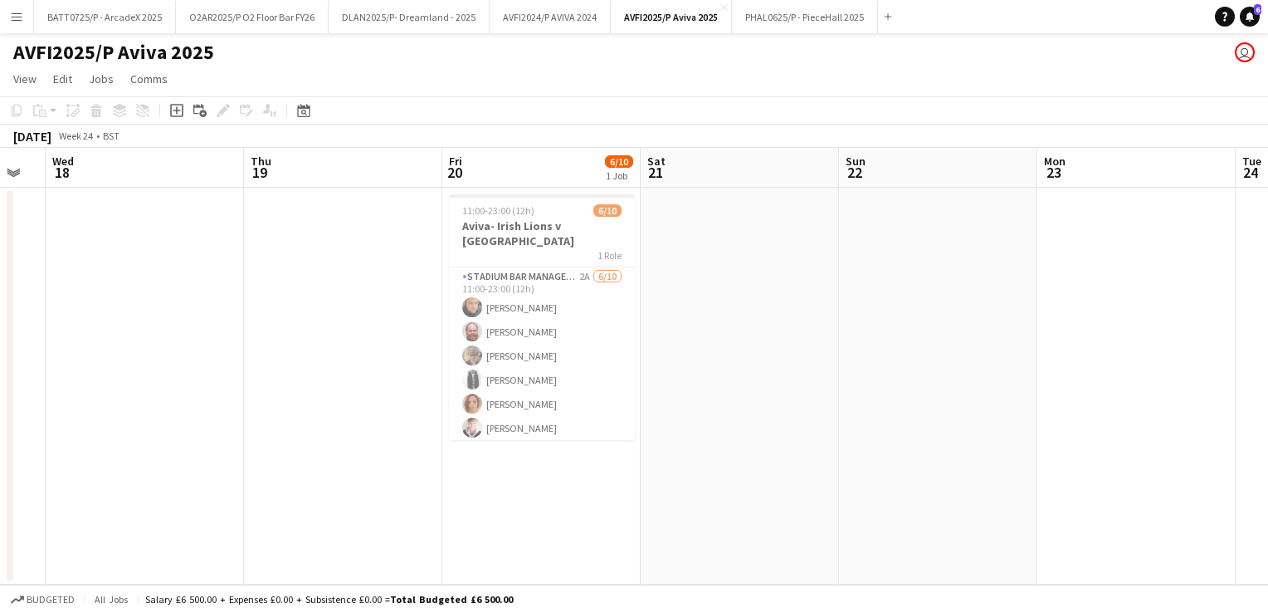
drag, startPoint x: 409, startPoint y: 315, endPoint x: 357, endPoint y: 323, distance: 52.9
click at [312, 327] on app-calendar-viewport "Sun 15 Mon 16 Tue 17 Wed 18 Thu 19 Fri 20 6/10 1 Job Sat 21 Sun 22 Mon 23 Tue 2…" at bounding box center [634, 366] width 1268 height 437
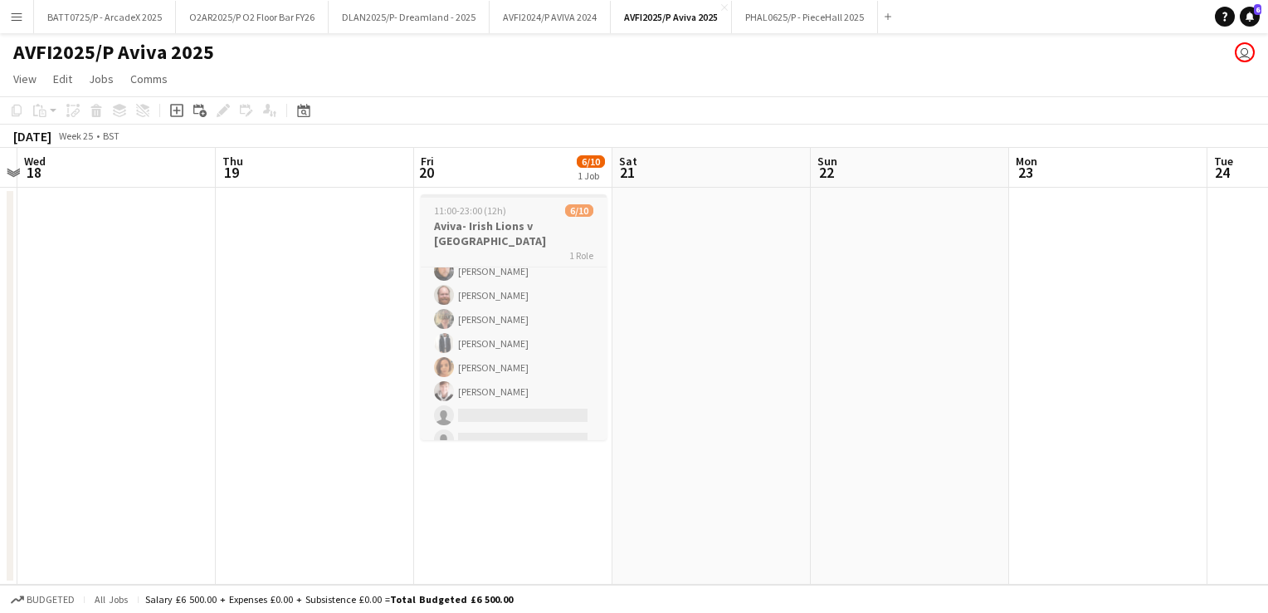
scroll to position [85, 0]
